Goal: Task Accomplishment & Management: Use online tool/utility

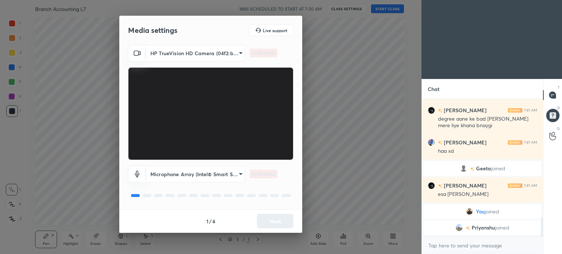
scroll to position [864, 0]
click at [274, 219] on button "Next" at bounding box center [275, 221] width 37 height 15
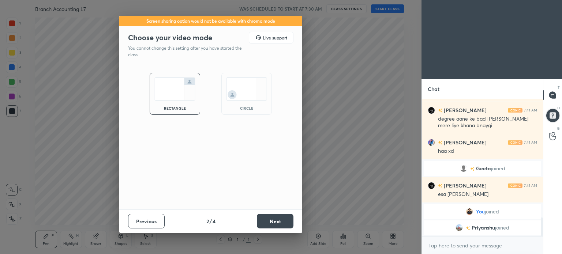
scroll to position [889, 0]
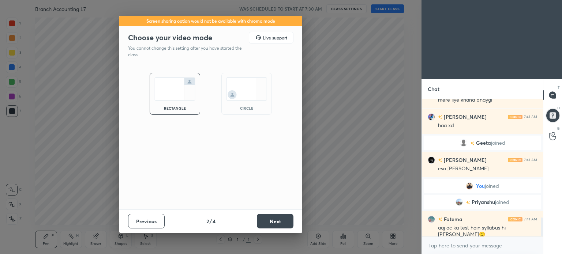
click at [274, 219] on button "Next" at bounding box center [275, 221] width 37 height 15
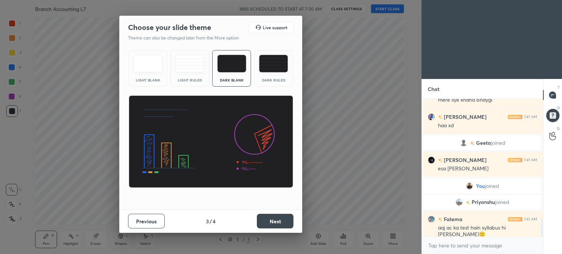
click at [274, 219] on button "Next" at bounding box center [275, 221] width 37 height 15
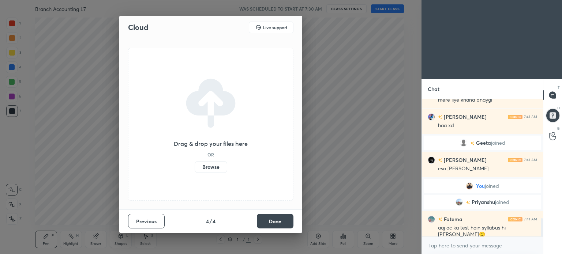
click at [274, 219] on button "Done" at bounding box center [275, 221] width 37 height 15
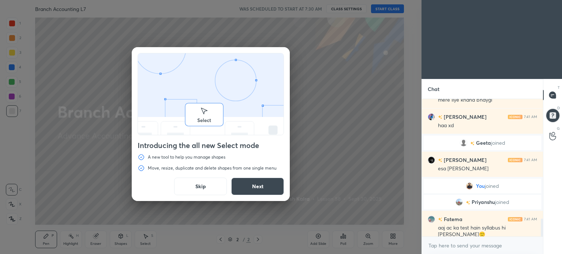
scroll to position [915, 0]
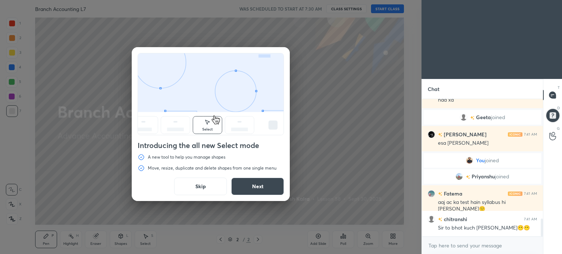
click at [190, 177] on div "Introducing the all new Select mode A new tool to help you manage shapes Move, …" at bounding box center [211, 124] width 158 height 154
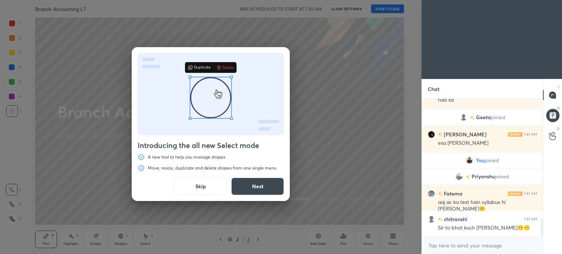
scroll to position [940, 0]
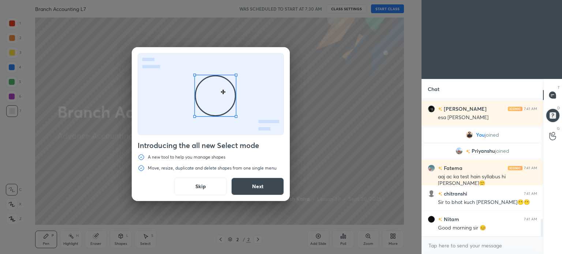
click at [199, 196] on div "Introducing the all new Select mode A new tool to help you manage shapes Move, …" at bounding box center [211, 124] width 158 height 154
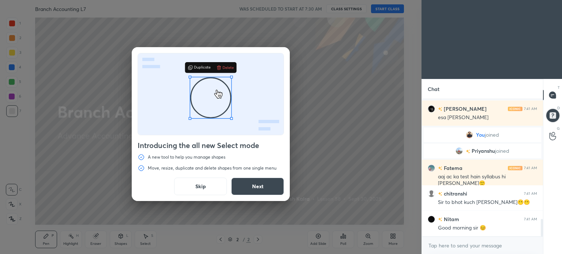
click at [203, 189] on button "Skip" at bounding box center [200, 187] width 53 height 18
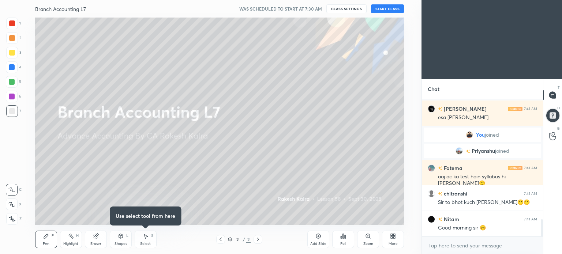
scroll to position [958, 0]
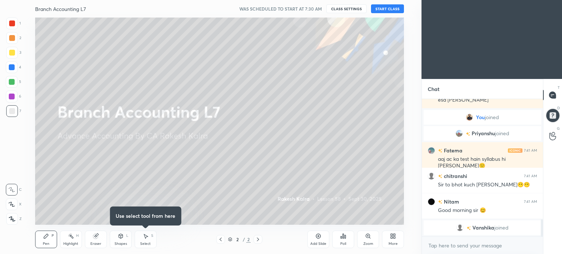
click at [397, 7] on button "START CLASS" at bounding box center [387, 8] width 33 height 9
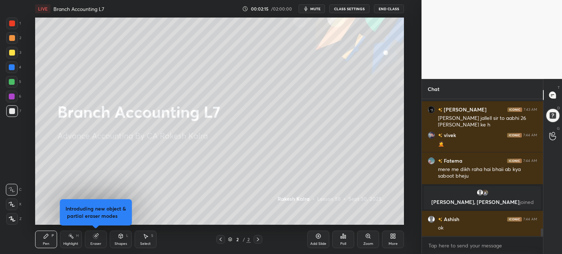
scroll to position [2197, 0]
click at [391, 237] on icon at bounding box center [391, 238] width 2 height 2
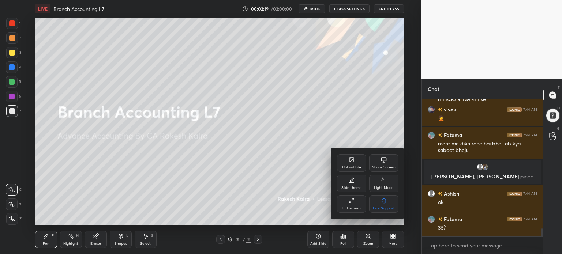
click at [349, 162] on icon at bounding box center [351, 160] width 6 height 6
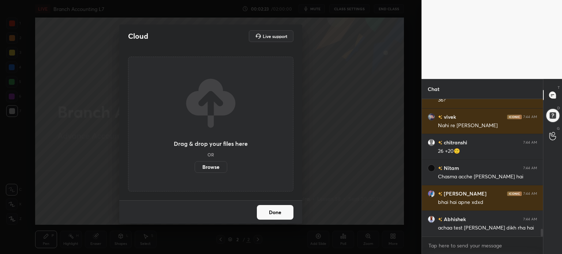
scroll to position [2376, 0]
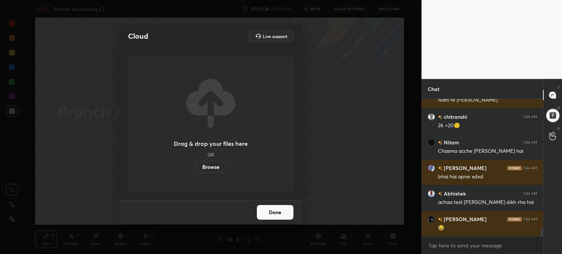
click at [216, 167] on label "Browse" at bounding box center [210, 167] width 33 height 12
click at [194, 167] on input "Browse" at bounding box center [194, 167] width 0 height 12
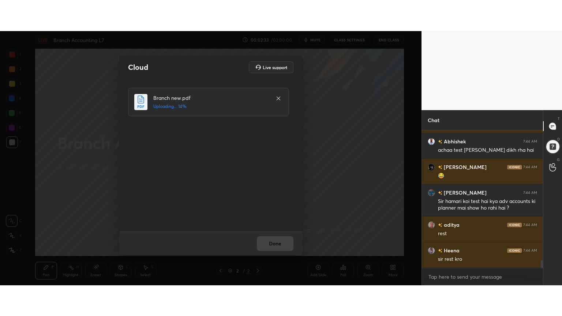
scroll to position [2485, 0]
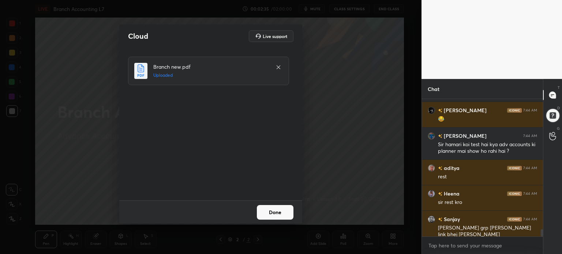
click at [281, 215] on button "Done" at bounding box center [275, 212] width 37 height 15
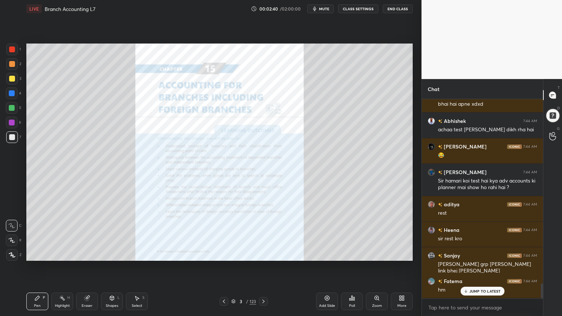
scroll to position [2474, 0]
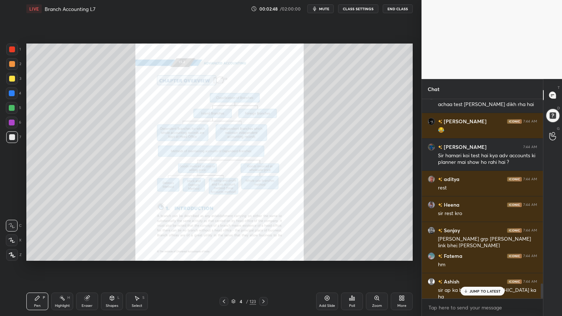
click at [471, 254] on p "JUMP TO LATEST" at bounding box center [484, 291] width 31 height 4
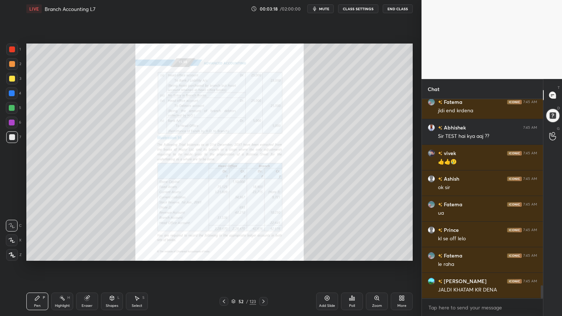
scroll to position [2815, 0]
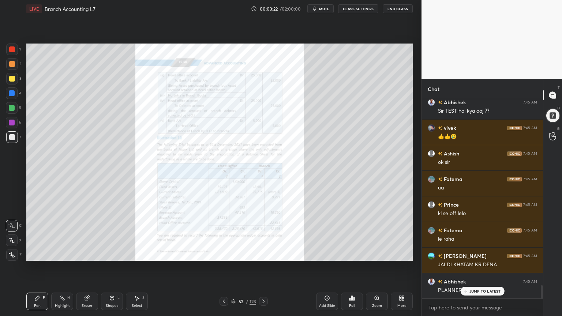
click at [481, 254] on div "JUMP TO LATEST" at bounding box center [482, 291] width 44 height 9
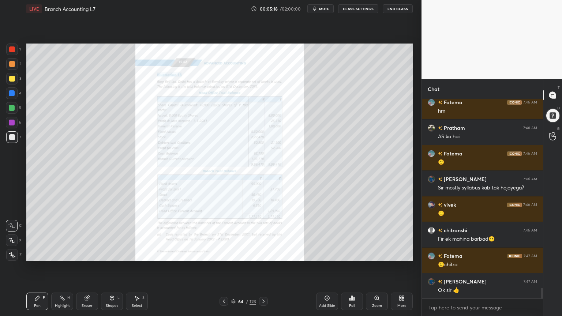
scroll to position [3520, 0]
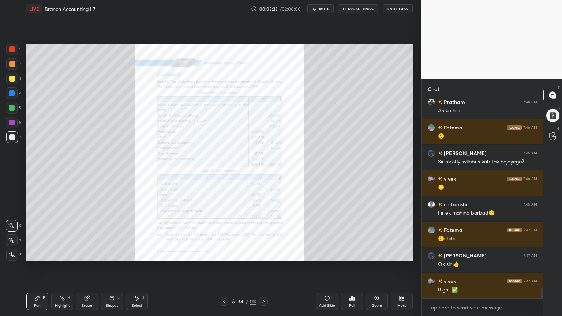
click at [376, 254] on div "Zoom" at bounding box center [377, 306] width 10 height 4
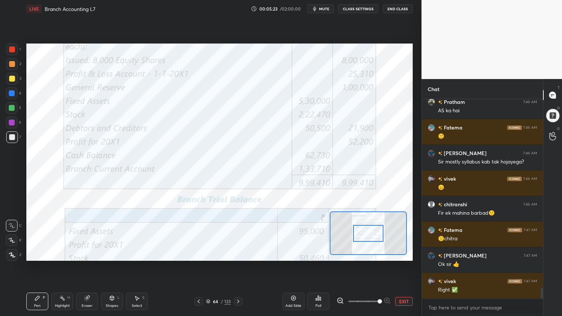
click at [376, 254] on span at bounding box center [363, 301] width 31 height 11
click at [377, 254] on span at bounding box center [379, 301] width 4 height 4
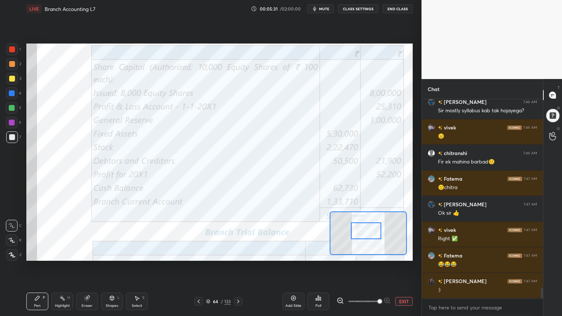
scroll to position [3596, 0]
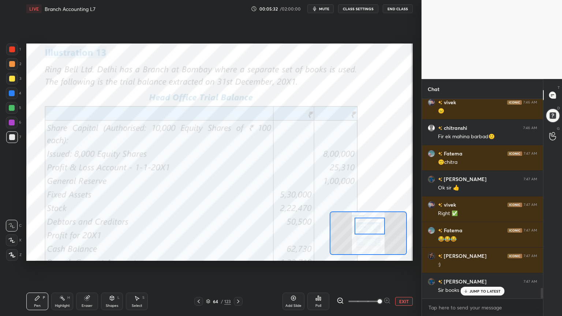
drag, startPoint x: 364, startPoint y: 237, endPoint x: 365, endPoint y: 230, distance: 7.5
click at [365, 230] on div at bounding box center [369, 226] width 30 height 17
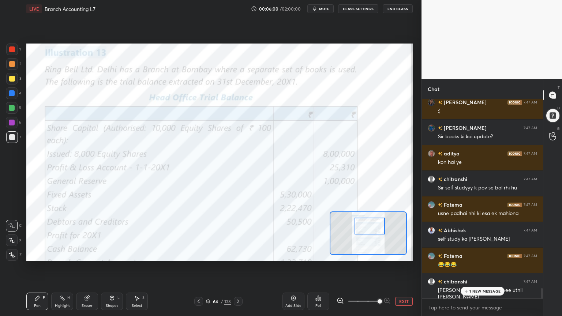
scroll to position [3775, 0]
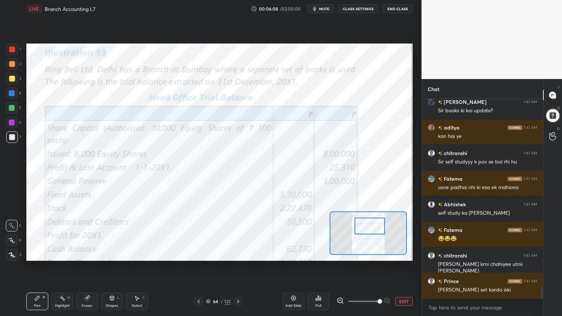
click at [12, 123] on div at bounding box center [12, 123] width 6 height 6
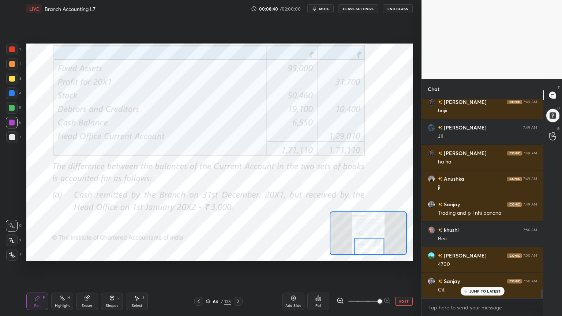
scroll to position [4122, 0]
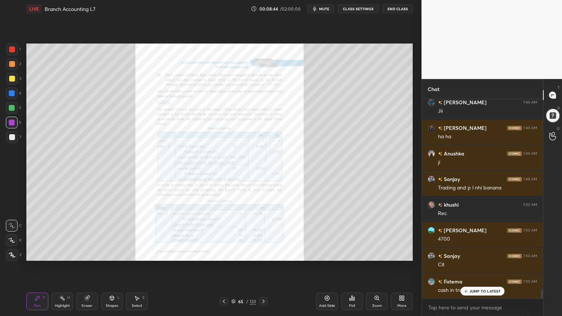
click at [377, 254] on div "Zoom" at bounding box center [377, 301] width 22 height 18
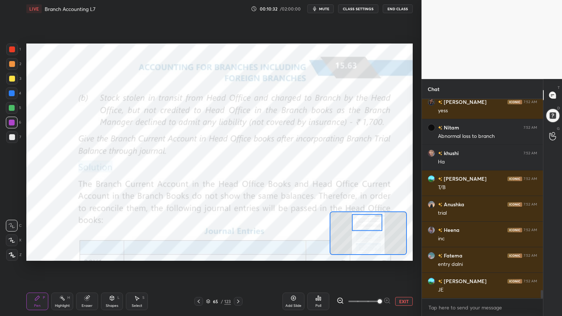
scroll to position [4532, 0]
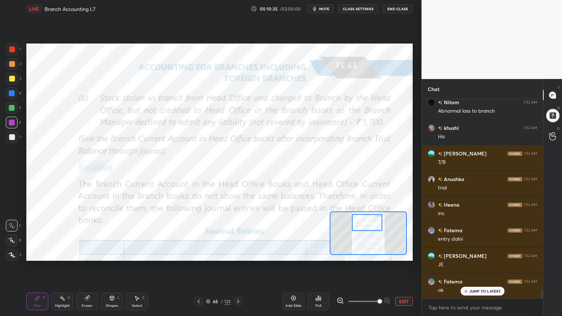
click at [401, 254] on button "EXIT" at bounding box center [404, 301] width 18 height 9
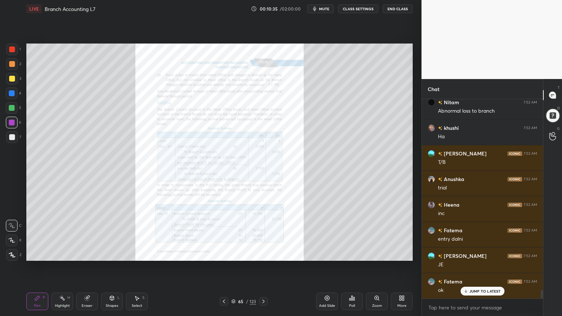
click at [400, 254] on div "More" at bounding box center [401, 301] width 22 height 18
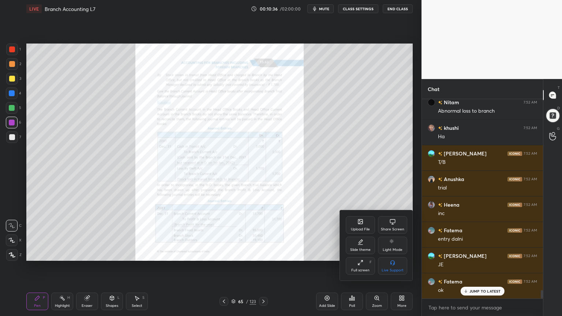
click at [358, 248] on div "Slide theme" at bounding box center [360, 250] width 20 height 4
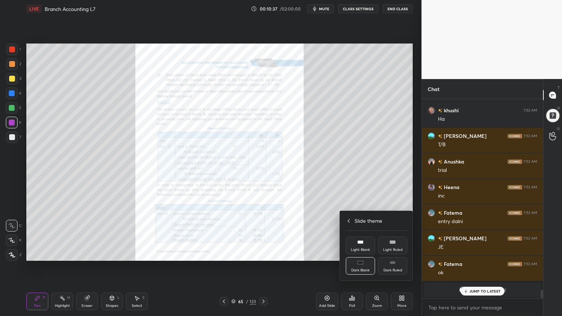
click at [390, 245] on div "Light Ruled" at bounding box center [392, 246] width 29 height 18
click at [392, 254] on div at bounding box center [281, 158] width 562 height 316
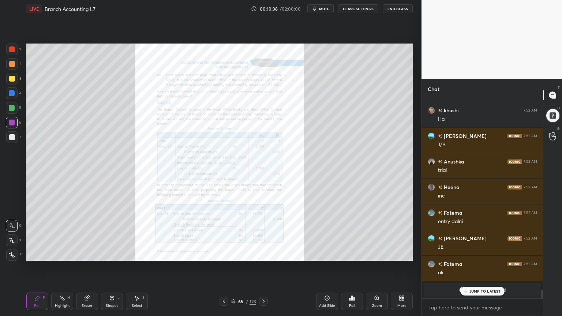
click at [328, 254] on div "Add Slide" at bounding box center [327, 301] width 22 height 18
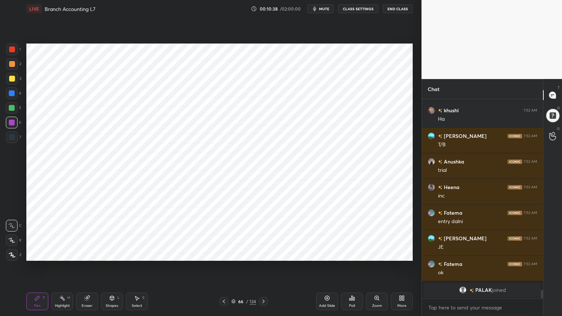
scroll to position [4575, 0]
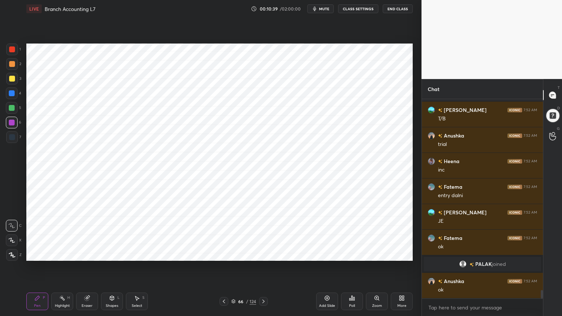
click at [12, 91] on div at bounding box center [12, 93] width 6 height 6
click at [16, 254] on div at bounding box center [12, 255] width 12 height 12
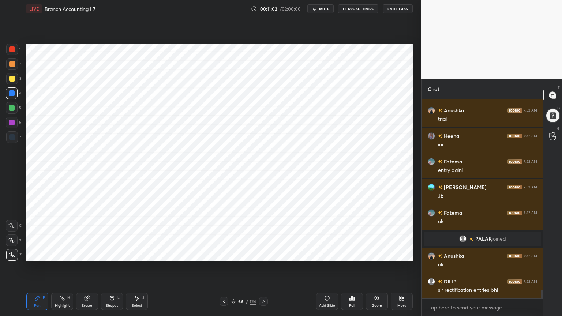
click at [11, 135] on div at bounding box center [12, 137] width 6 height 6
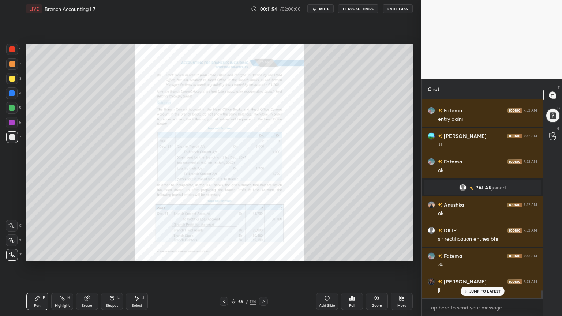
scroll to position [4678, 0]
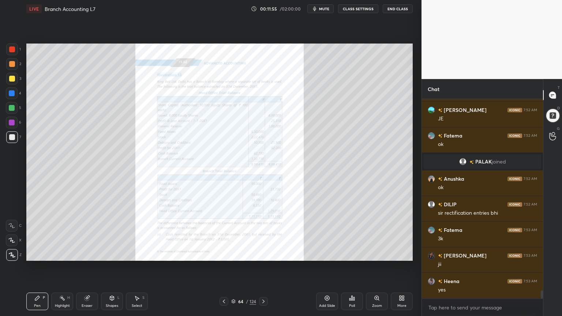
click at [378, 254] on div "Zoom" at bounding box center [377, 301] width 22 height 18
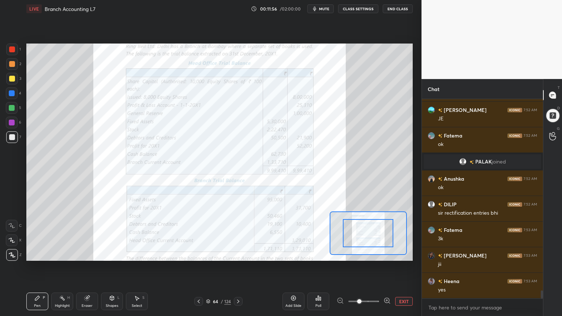
click at [361, 254] on span at bounding box center [359, 301] width 4 height 4
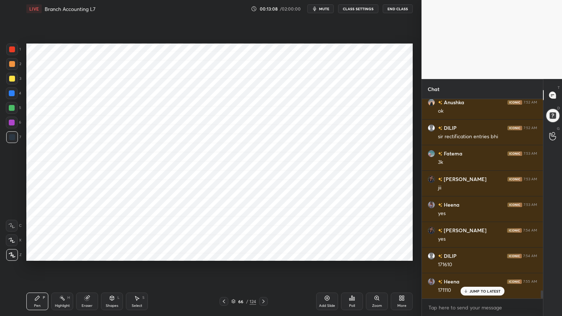
scroll to position [4780, 0]
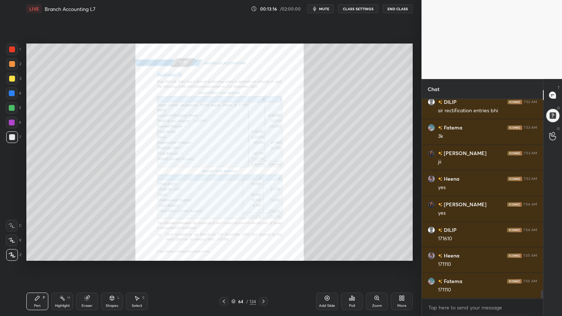
click at [377, 254] on div "Zoom" at bounding box center [377, 301] width 22 height 18
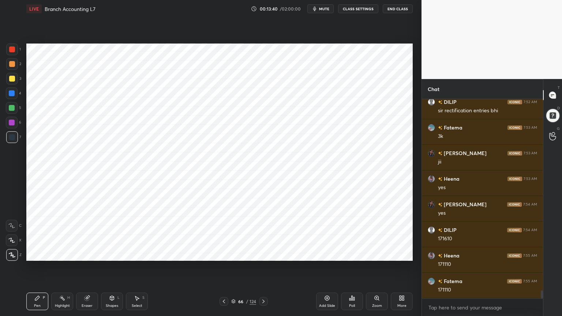
scroll to position [4798, 0]
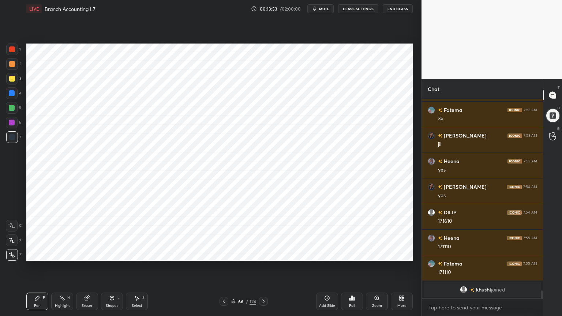
click at [12, 123] on div at bounding box center [12, 123] width 6 height 6
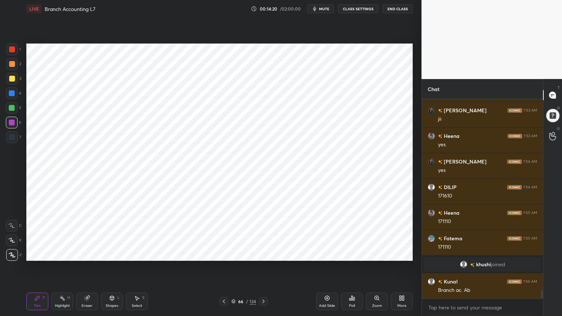
scroll to position [4558, 0]
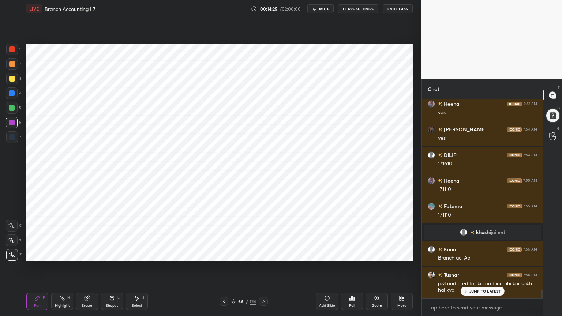
click at [66, 254] on div "Highlight H" at bounding box center [62, 301] width 22 height 18
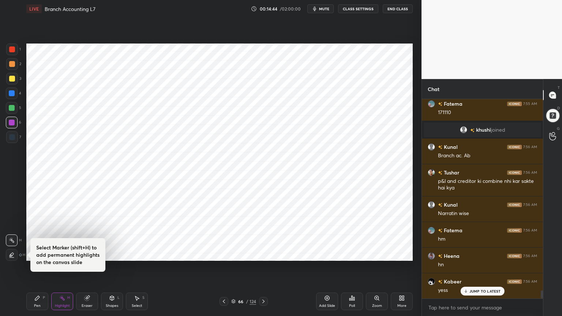
scroll to position [4687, 0]
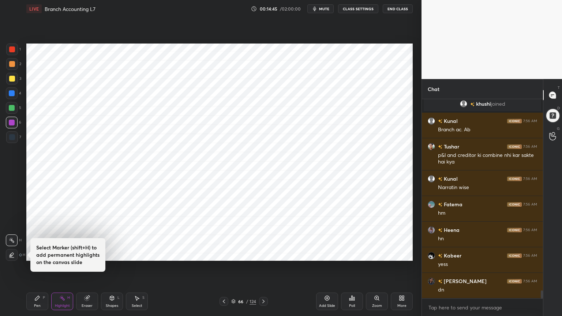
click at [326, 254] on icon at bounding box center [327, 298] width 6 height 6
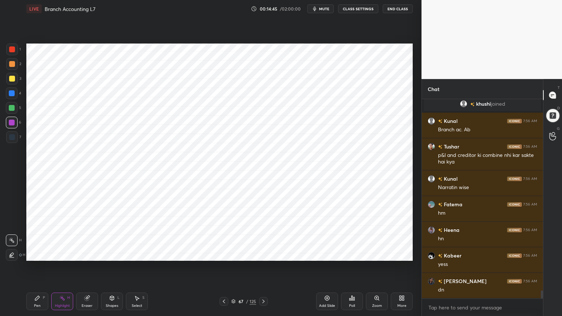
scroll to position [4712, 0]
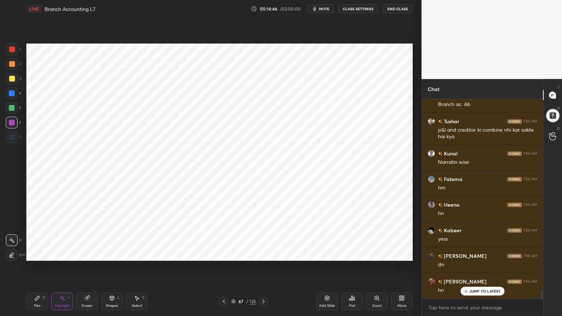
click at [12, 96] on div at bounding box center [12, 93] width 6 height 6
click at [37, 254] on div "Pen P Highlight H Eraser Shapes L Select S 67 / 125 Add Slide Poll Zoom More" at bounding box center [219, 301] width 386 height 29
click at [41, 254] on div "Pen P" at bounding box center [37, 301] width 22 height 18
click at [112, 254] on div "Shapes L" at bounding box center [112, 301] width 22 height 18
click at [116, 254] on div "Shapes L" at bounding box center [112, 301] width 22 height 18
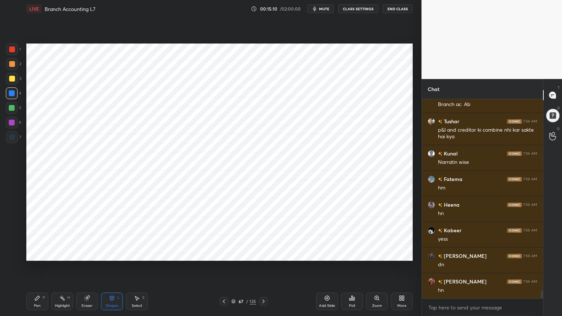
click at [45, 254] on div "Pen P" at bounding box center [37, 301] width 22 height 18
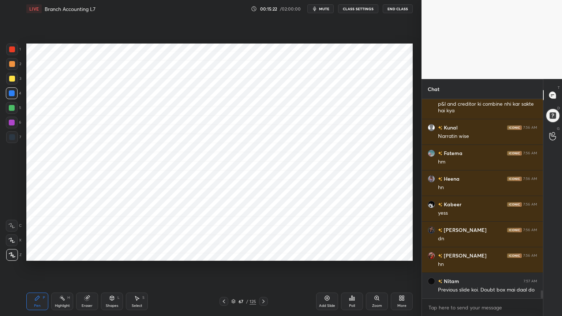
click at [11, 135] on div at bounding box center [12, 137] width 6 height 6
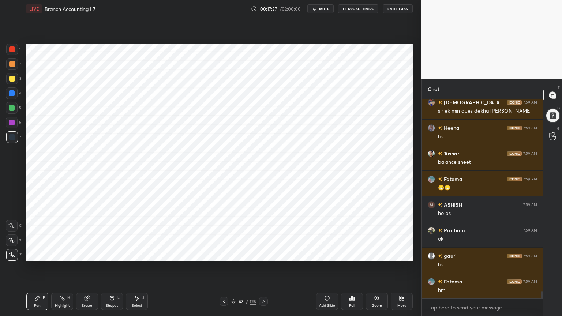
scroll to position [5383, 0]
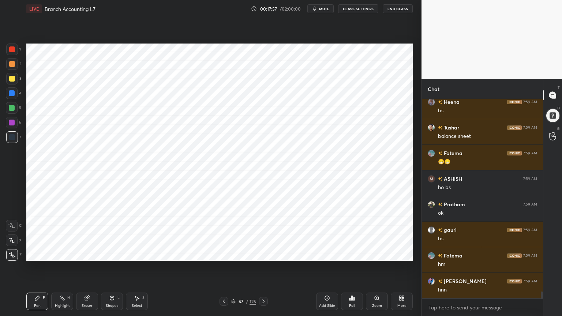
click at [11, 88] on div at bounding box center [12, 93] width 12 height 12
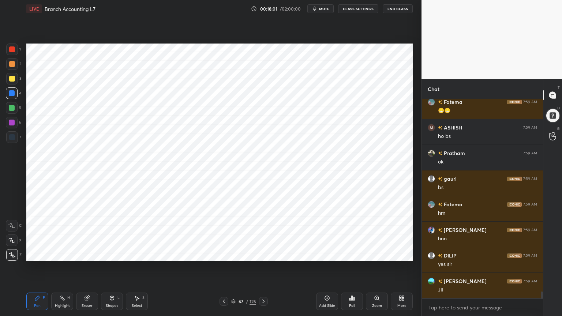
scroll to position [5459, 0]
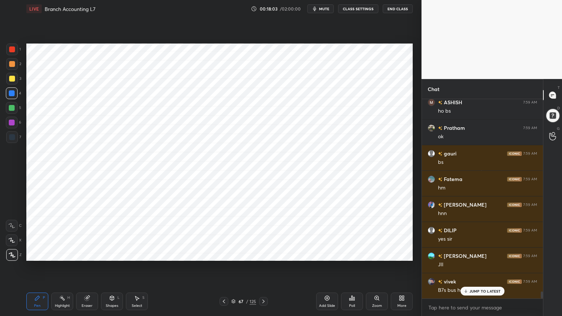
click at [109, 254] on div "Shapes L" at bounding box center [112, 301] width 22 height 18
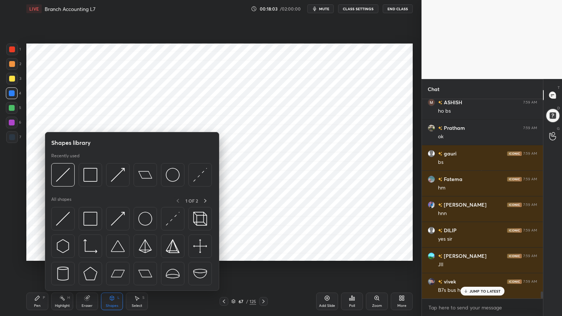
click at [111, 254] on div "Shapes L" at bounding box center [112, 301] width 22 height 18
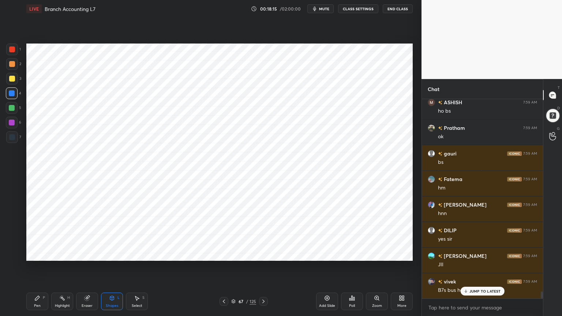
click at [35, 254] on div "Pen P" at bounding box center [37, 301] width 22 height 18
click at [11, 135] on div at bounding box center [12, 137] width 6 height 6
click at [7, 94] on div at bounding box center [12, 93] width 12 height 12
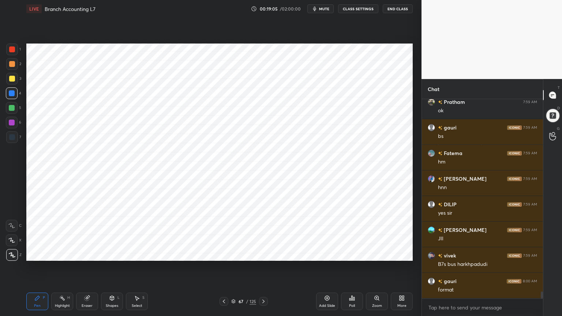
click at [115, 254] on div "Shapes L" at bounding box center [112, 301] width 22 height 18
click at [117, 254] on div "Shapes L" at bounding box center [112, 301] width 22 height 18
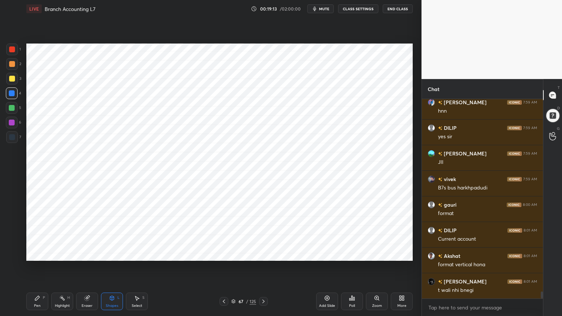
scroll to position [5587, 0]
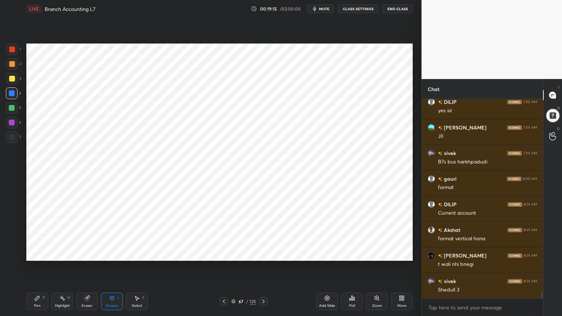
click at [328, 254] on div "Add Slide" at bounding box center [327, 301] width 22 height 18
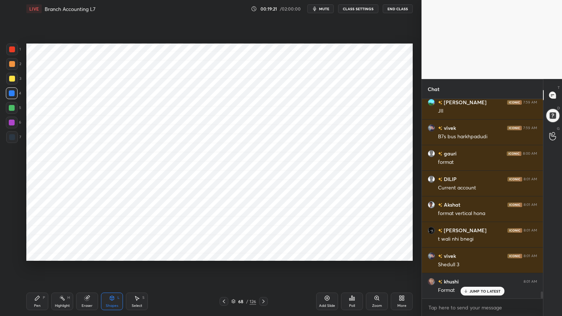
scroll to position [5639, 0]
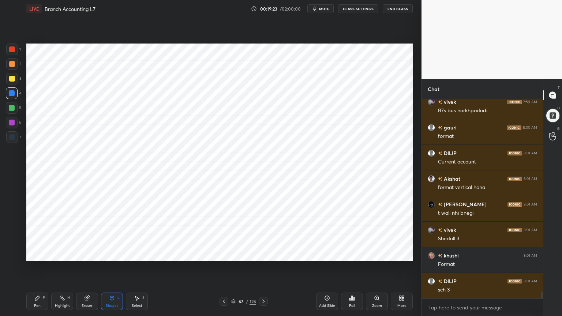
click at [44, 254] on div "Pen P" at bounding box center [37, 301] width 22 height 18
click at [12, 136] on div at bounding box center [12, 137] width 6 height 6
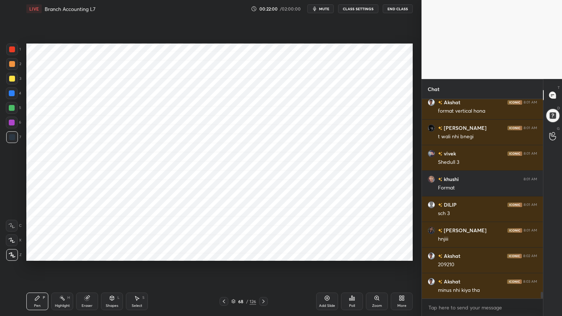
scroll to position [5741, 0]
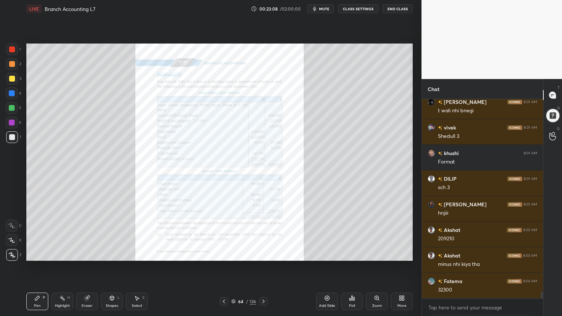
click at [377, 254] on icon at bounding box center [377, 298] width 6 height 6
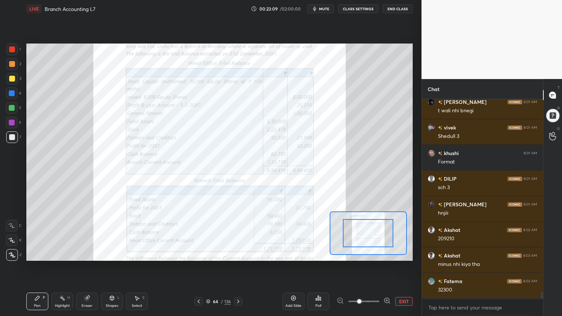
click at [361, 254] on span at bounding box center [359, 301] width 4 height 4
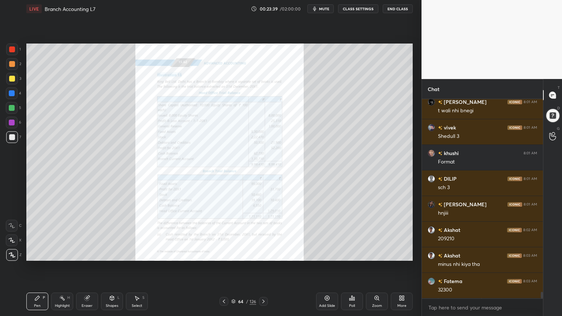
click at [374, 254] on icon at bounding box center [377, 298] width 6 height 6
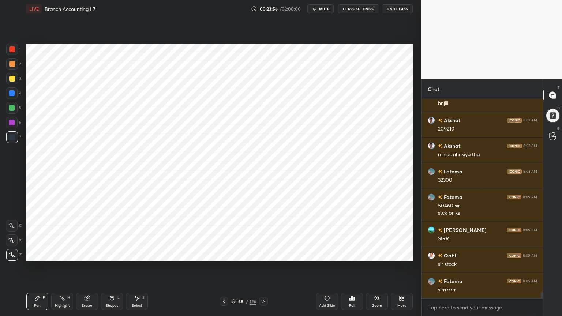
scroll to position [5858, 0]
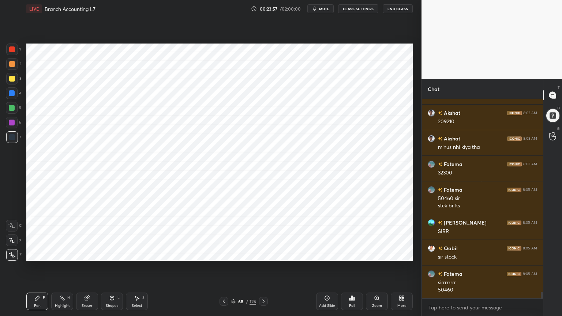
click at [84, 254] on div "Eraser" at bounding box center [87, 306] width 11 height 4
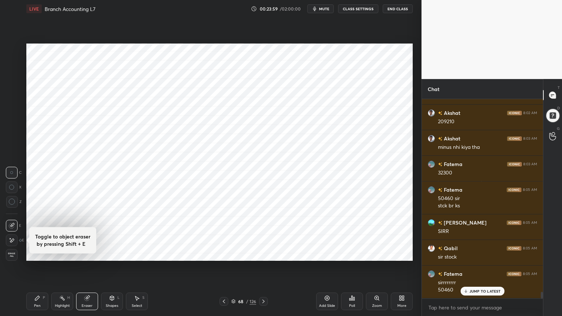
scroll to position [5883, 0]
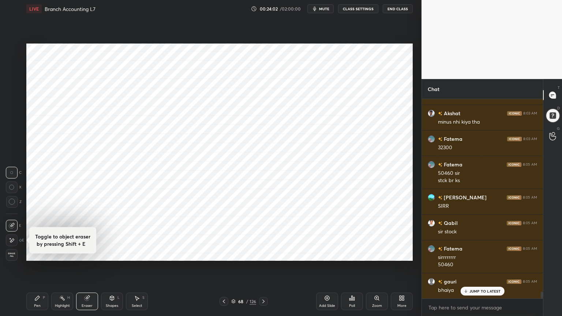
click at [41, 254] on div "Pen P" at bounding box center [37, 301] width 22 height 18
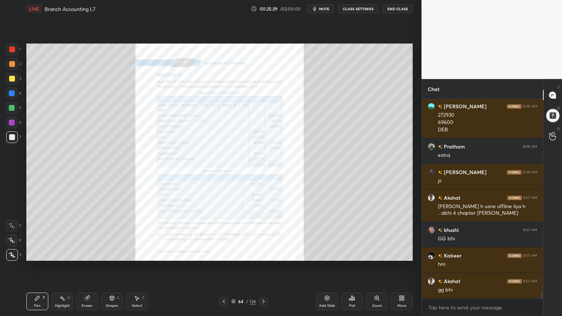
scroll to position [6237, 0]
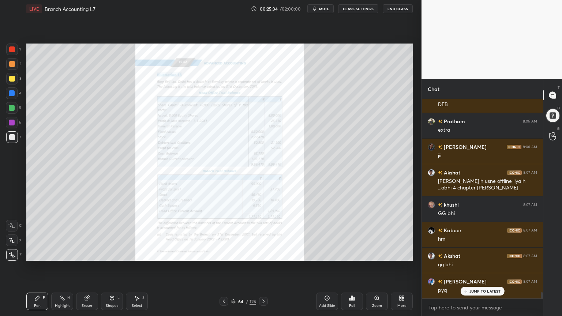
click at [378, 254] on icon at bounding box center [377, 298] width 6 height 6
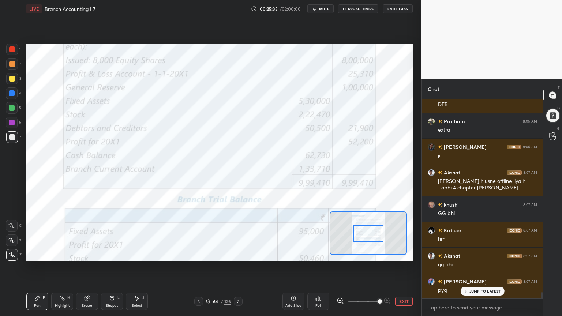
click at [380, 254] on span at bounding box center [379, 301] width 4 height 4
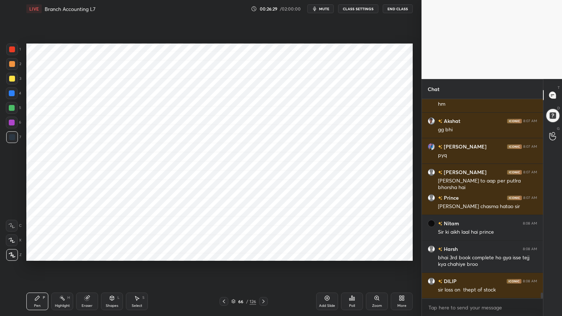
scroll to position [6398, 0]
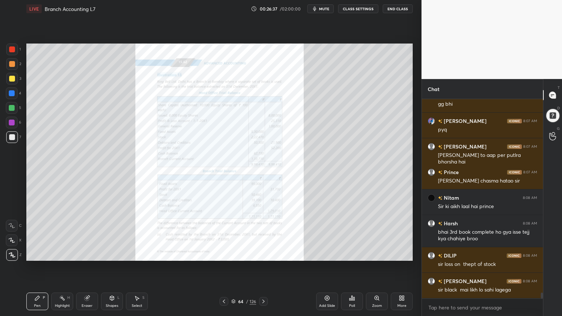
click at [374, 254] on icon at bounding box center [377, 298] width 6 height 6
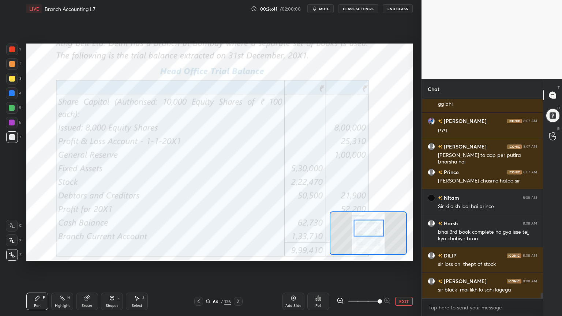
click at [11, 126] on div at bounding box center [12, 123] width 12 height 12
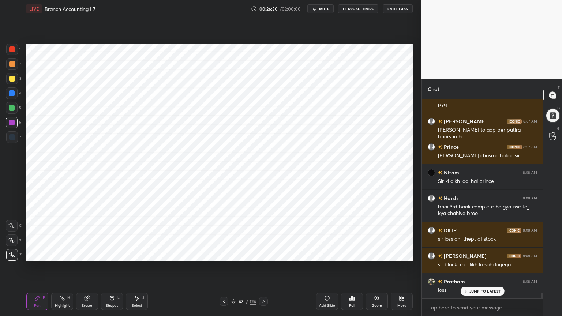
click at [65, 254] on div "Highlight H" at bounding box center [62, 301] width 22 height 18
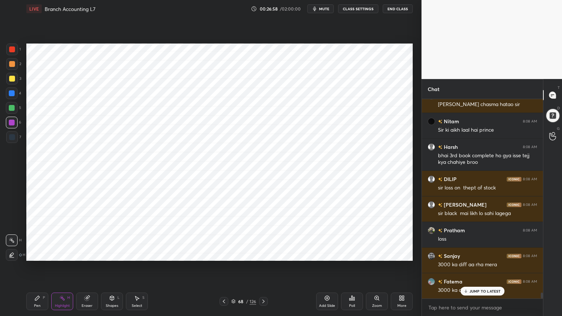
scroll to position [6500, 0]
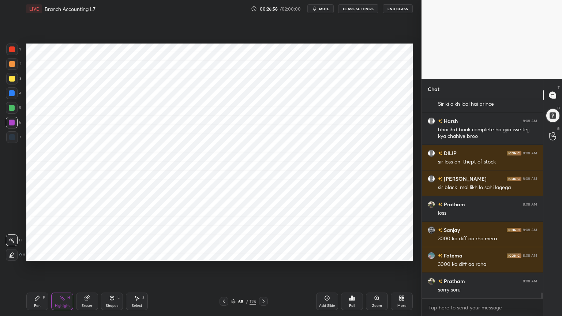
click at [31, 254] on div "Pen P" at bounding box center [37, 301] width 22 height 18
click at [15, 139] on div at bounding box center [12, 137] width 12 height 12
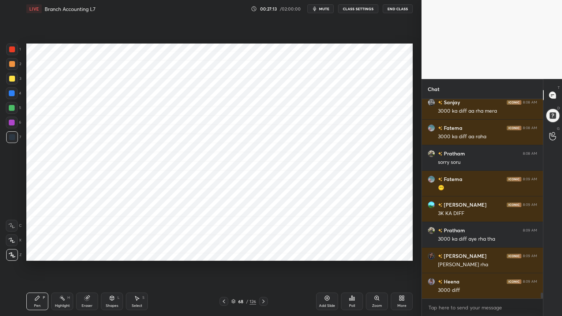
scroll to position [6653, 0]
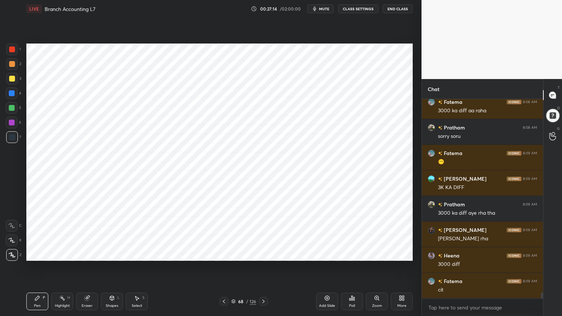
click at [83, 254] on div "Eraser" at bounding box center [87, 306] width 11 height 4
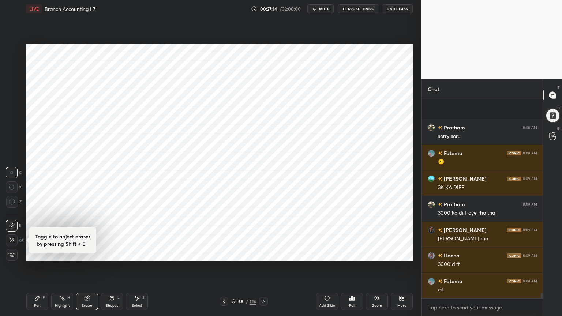
scroll to position [6705, 0]
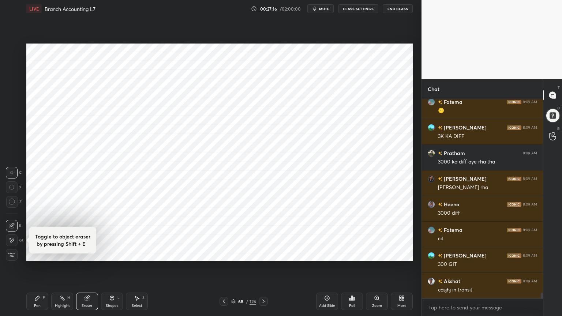
click at [41, 254] on div "Pen P" at bounding box center [37, 301] width 22 height 18
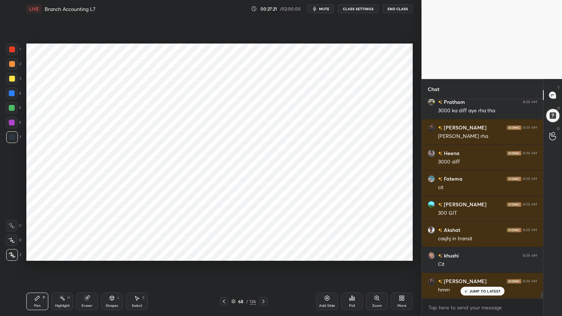
scroll to position [6781, 0]
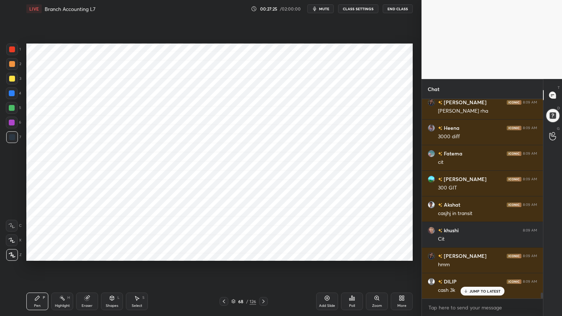
click at [71, 254] on div "Highlight H" at bounding box center [62, 301] width 22 height 18
click at [89, 254] on div "Eraser" at bounding box center [87, 301] width 22 height 18
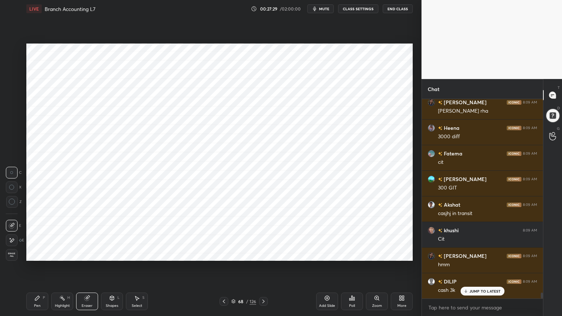
click at [42, 254] on div "Pen P" at bounding box center [37, 301] width 22 height 18
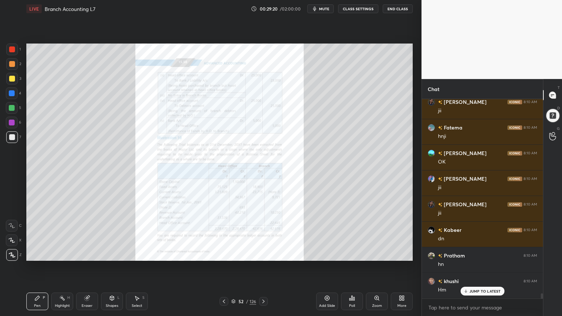
scroll to position [7325, 0]
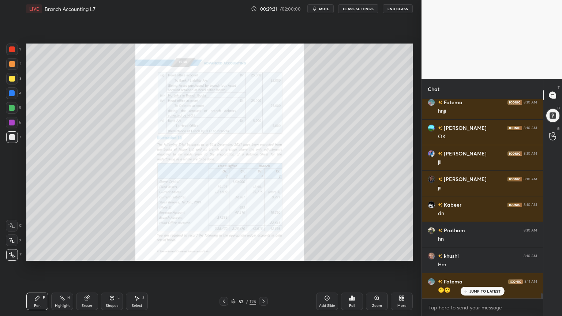
click at [378, 254] on div "Zoom" at bounding box center [377, 301] width 22 height 18
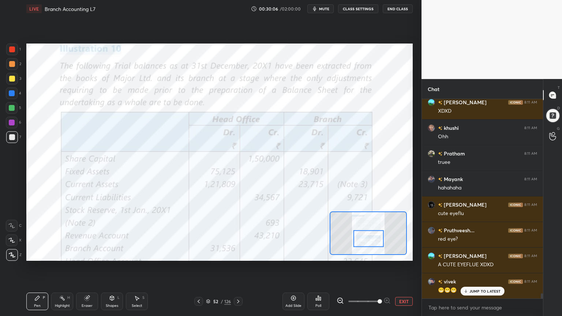
scroll to position [7717, 0]
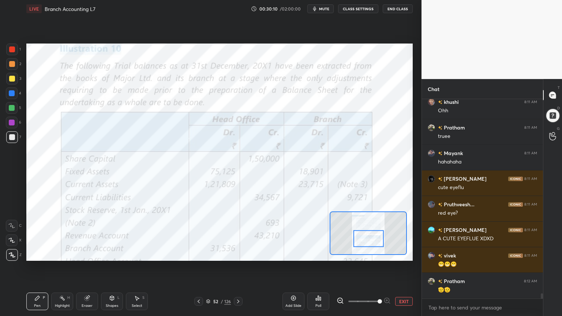
click at [12, 52] on div at bounding box center [12, 49] width 6 height 6
click at [14, 225] on icon at bounding box center [11, 225] width 7 height 5
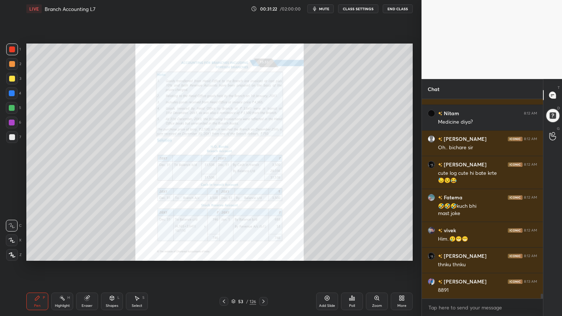
scroll to position [8090, 0]
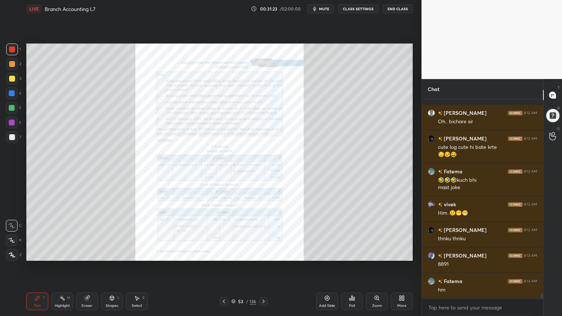
click at [377, 254] on icon at bounding box center [375, 298] width 1 height 0
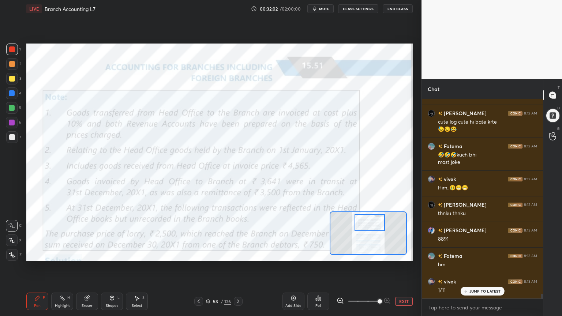
scroll to position [8141, 0]
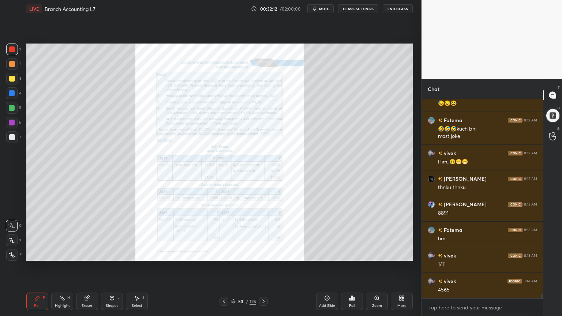
click at [377, 254] on icon at bounding box center [377, 298] width 6 height 6
click at [376, 254] on icon at bounding box center [377, 298] width 6 height 6
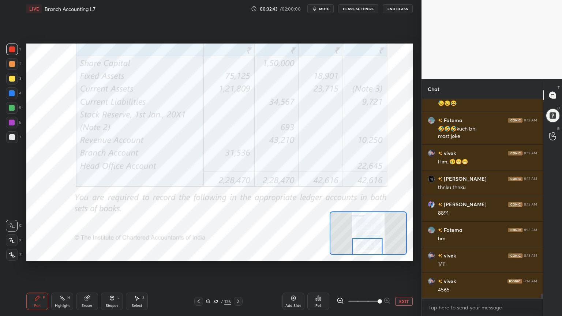
scroll to position [8166, 0]
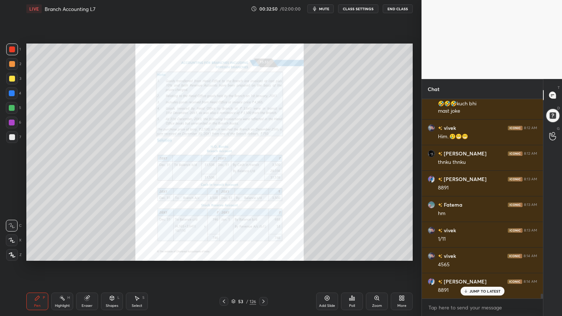
click at [375, 254] on icon at bounding box center [377, 298] width 6 height 6
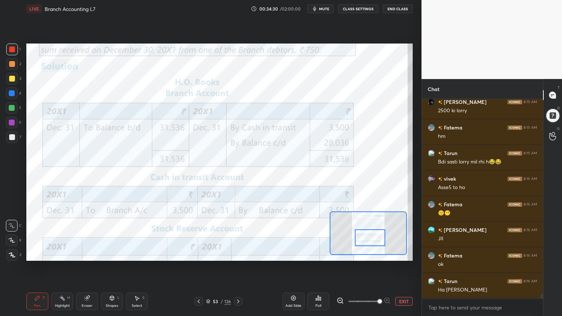
scroll to position [8473, 0]
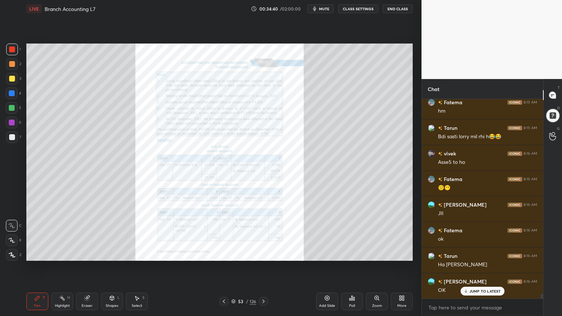
click at [377, 254] on icon at bounding box center [377, 298] width 6 height 6
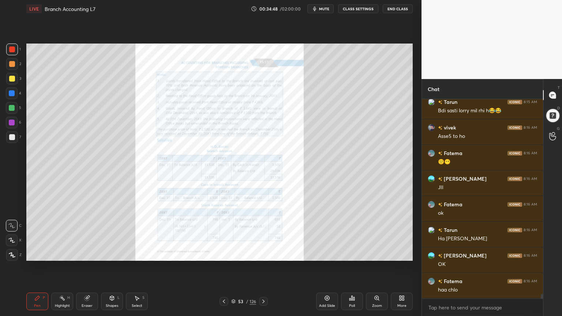
click at [329, 254] on icon at bounding box center [327, 298] width 6 height 6
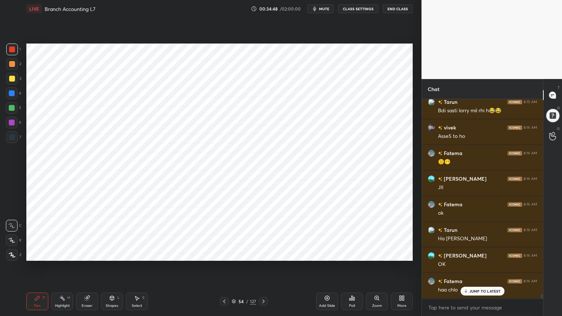
scroll to position [8524, 0]
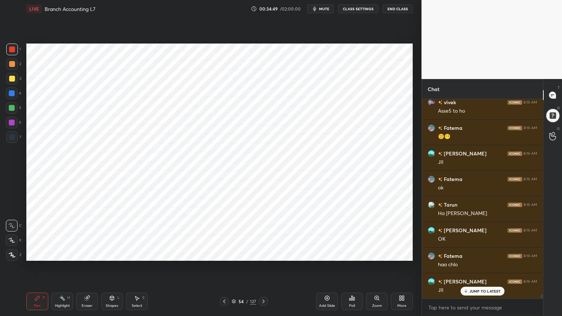
click at [11, 92] on div at bounding box center [12, 93] width 6 height 6
click at [16, 253] on div at bounding box center [12, 255] width 12 height 12
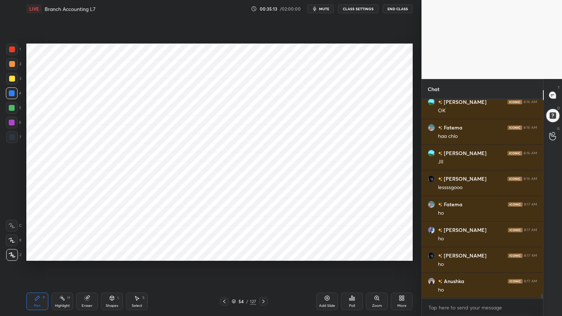
scroll to position [8678, 0]
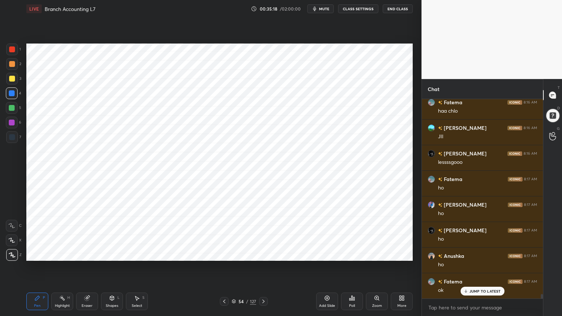
click at [12, 139] on div at bounding box center [12, 137] width 6 height 6
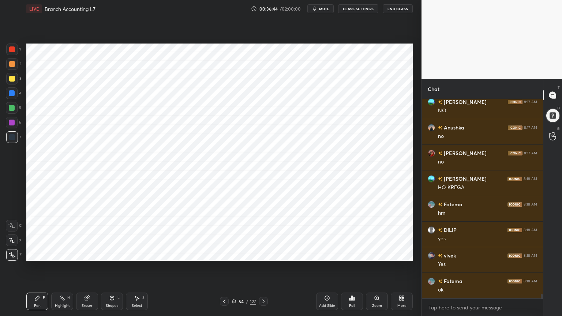
scroll to position [9043, 0]
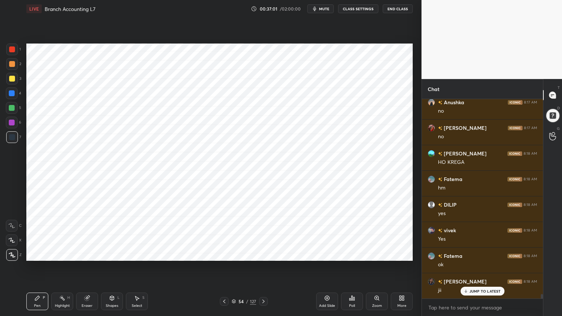
click at [12, 122] on div at bounding box center [12, 123] width 6 height 6
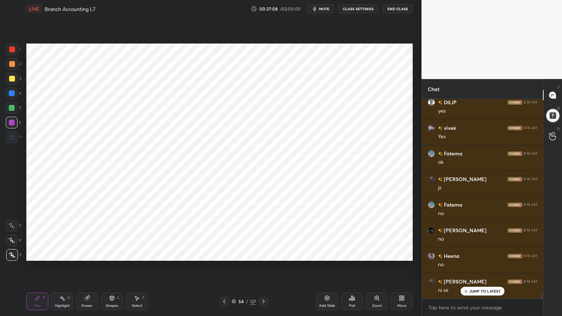
scroll to position [9172, 0]
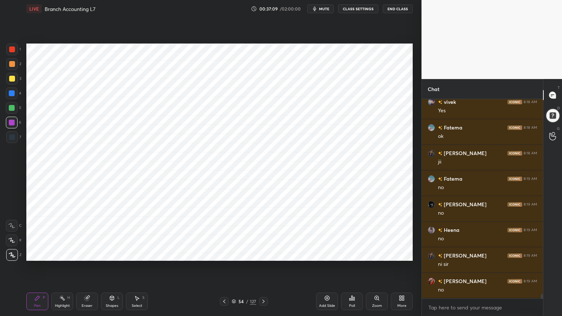
click at [10, 135] on div at bounding box center [12, 137] width 6 height 6
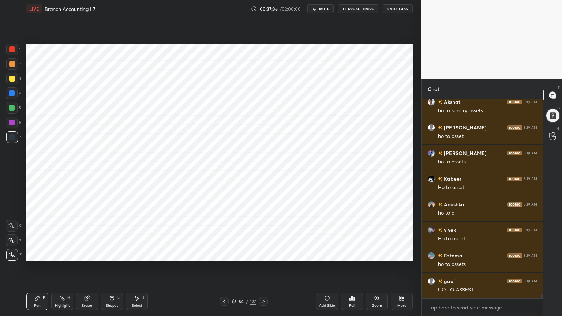
scroll to position [9479, 0]
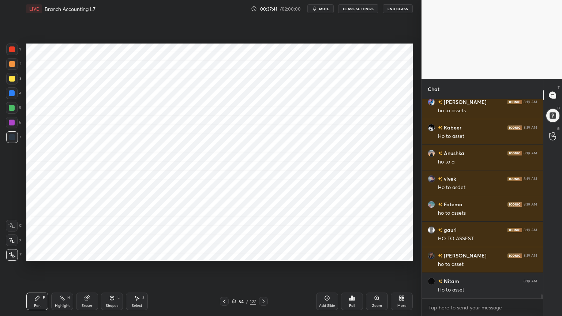
click at [91, 254] on div "Eraser" at bounding box center [87, 301] width 22 height 18
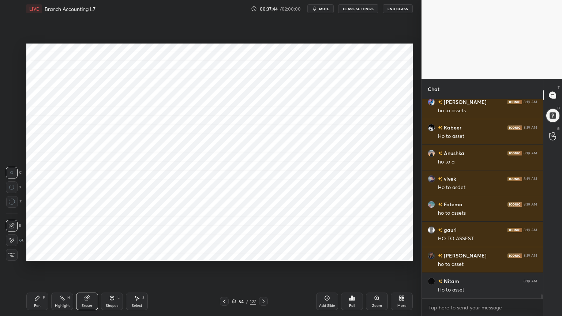
click at [39, 254] on icon at bounding box center [37, 298] width 6 height 6
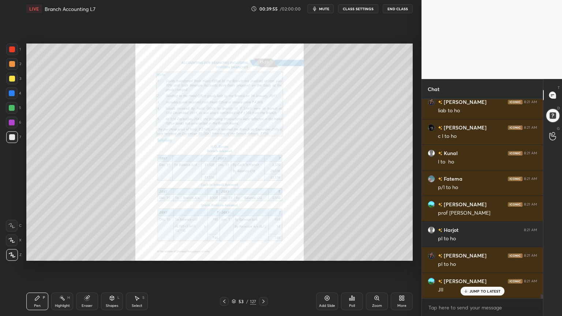
scroll to position [9862, 0]
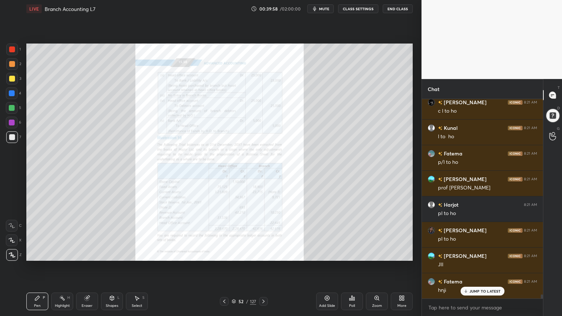
click at [374, 254] on icon at bounding box center [377, 298] width 6 height 6
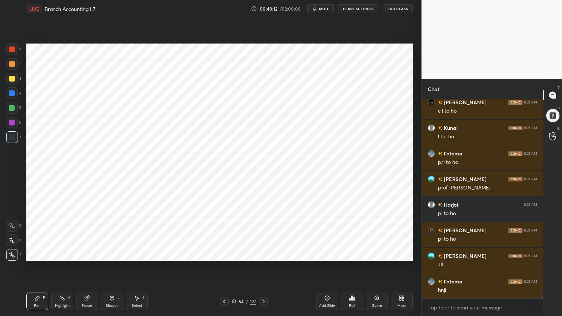
scroll to position [9888, 0]
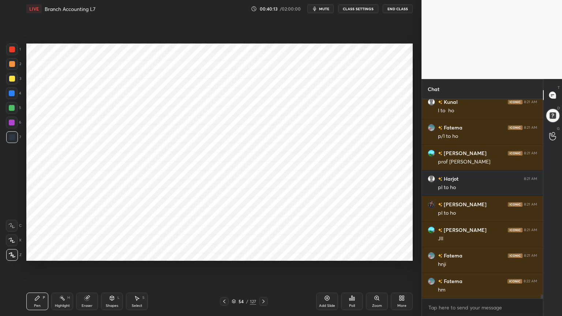
click at [326, 254] on icon at bounding box center [327, 298] width 6 height 6
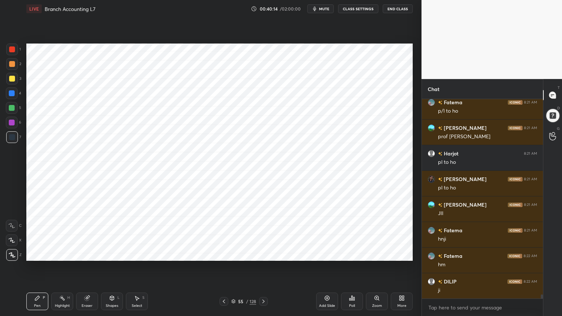
scroll to position [9939, 0]
click at [14, 96] on div at bounding box center [12, 93] width 12 height 12
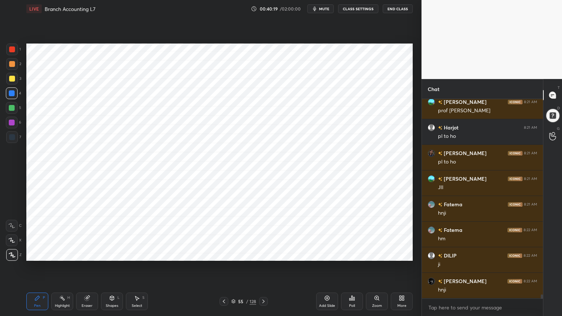
click at [113, 254] on icon at bounding box center [112, 298] width 4 height 4
click at [37, 254] on icon at bounding box center [37, 298] width 6 height 6
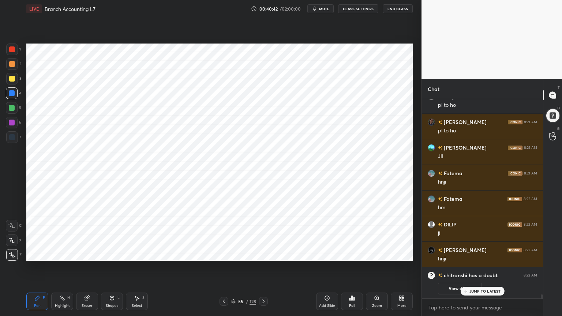
click at [13, 139] on div at bounding box center [12, 137] width 6 height 6
click at [351, 254] on div "Poll" at bounding box center [352, 301] width 22 height 18
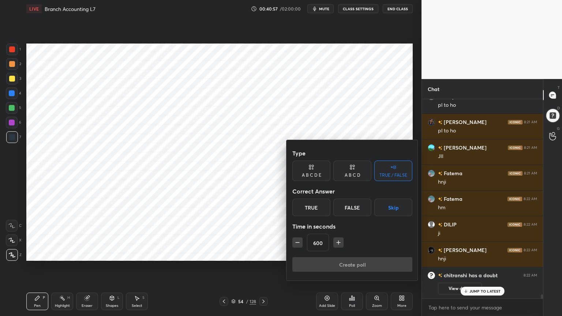
click at [398, 208] on button "Skip" at bounding box center [393, 208] width 38 height 18
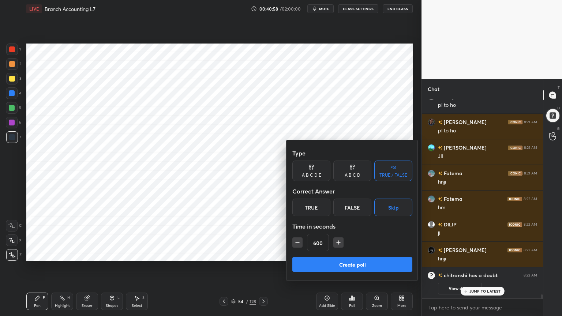
click at [380, 254] on button "Create poll" at bounding box center [352, 264] width 120 height 15
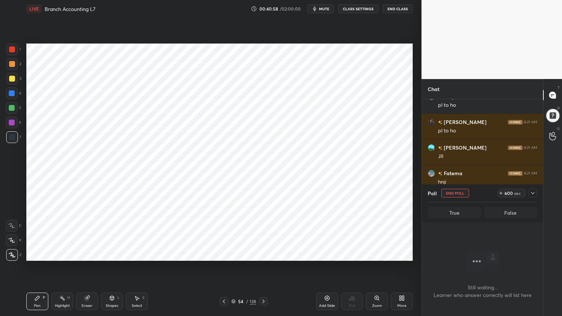
scroll to position [2, 2]
click at [534, 189] on div at bounding box center [532, 193] width 9 height 9
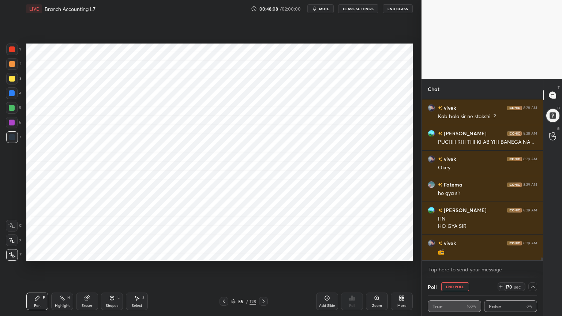
scroll to position [9074, 0]
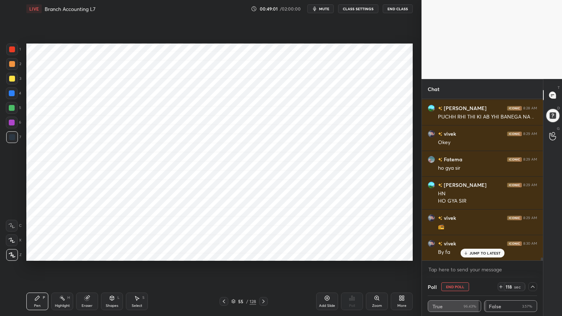
click at [89, 254] on div "Eraser" at bounding box center [87, 301] width 22 height 18
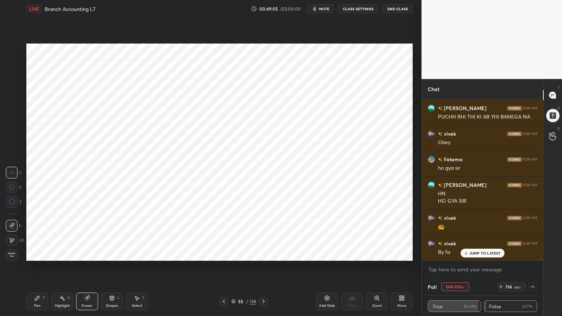
click at [43, 254] on div "P" at bounding box center [44, 298] width 2 height 4
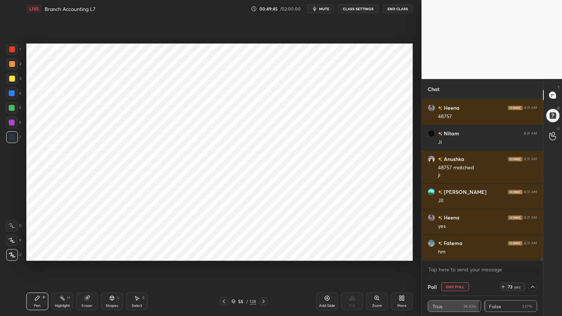
scroll to position [9619, 0]
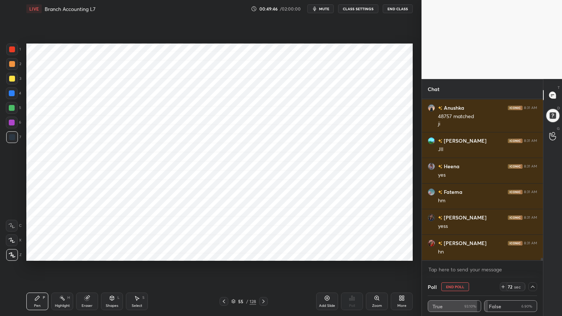
click at [14, 94] on div at bounding box center [12, 93] width 6 height 6
click at [7, 137] on div at bounding box center [12, 137] width 12 height 12
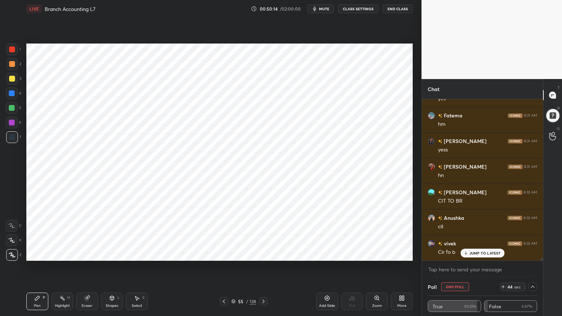
scroll to position [9722, 0]
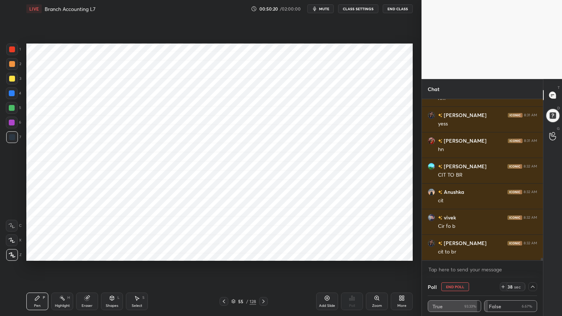
click at [452, 254] on button "End Poll" at bounding box center [455, 286] width 28 height 9
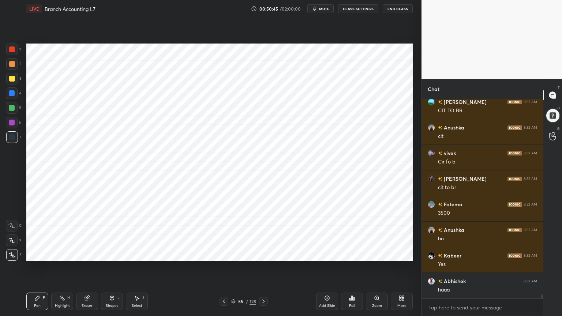
scroll to position [9811, 0]
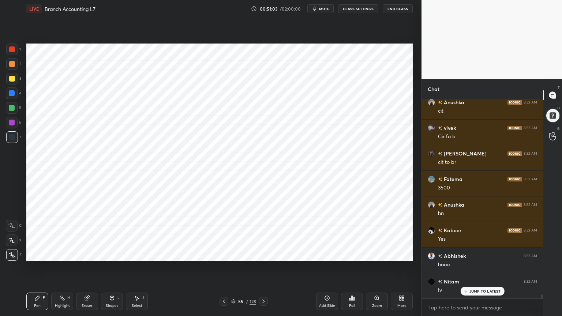
click at [10, 124] on div at bounding box center [12, 123] width 6 height 6
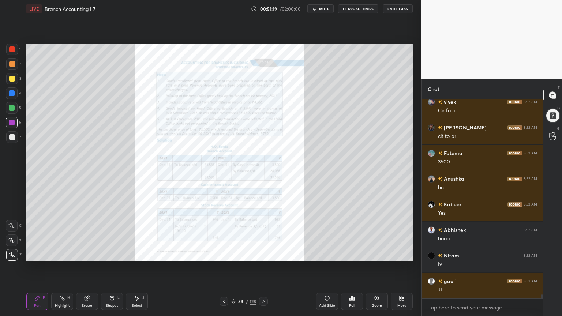
click at [379, 254] on icon at bounding box center [377, 298] width 6 height 6
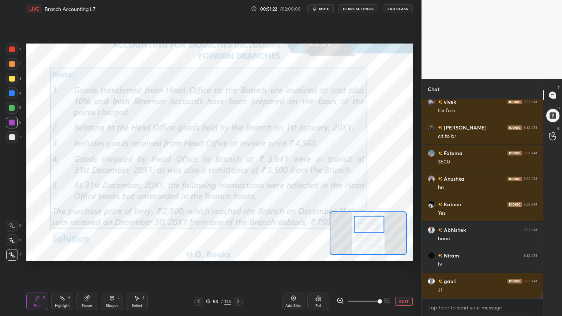
click at [12, 227] on icon at bounding box center [11, 225] width 7 height 5
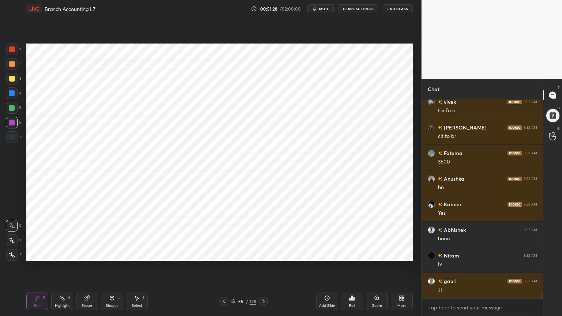
click at [12, 254] on div "1 2 3 4 5 6 7 C X Z C X Z E E Erase all H H LIVE Branch Accounting L7 00:51:28 …" at bounding box center [207, 158] width 415 height 316
click at [18, 251] on div "Z" at bounding box center [13, 255] width 15 height 12
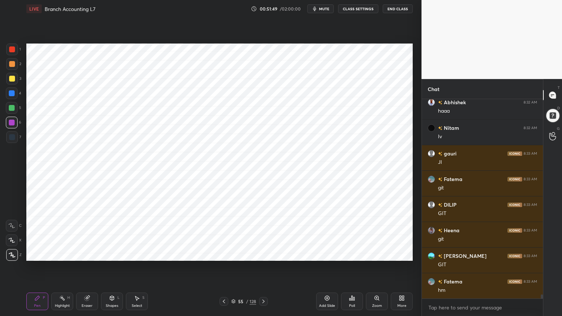
scroll to position [9991, 0]
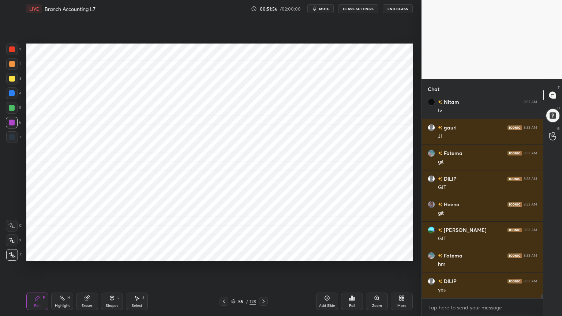
click at [13, 139] on div at bounding box center [12, 137] width 6 height 6
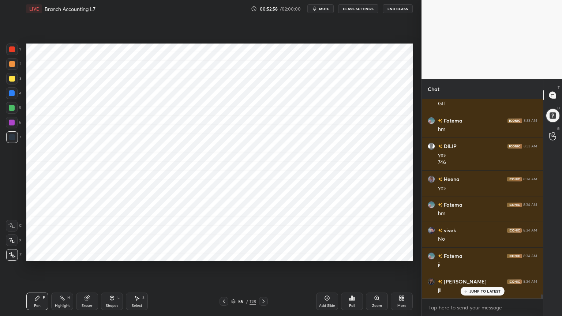
scroll to position [10151, 0]
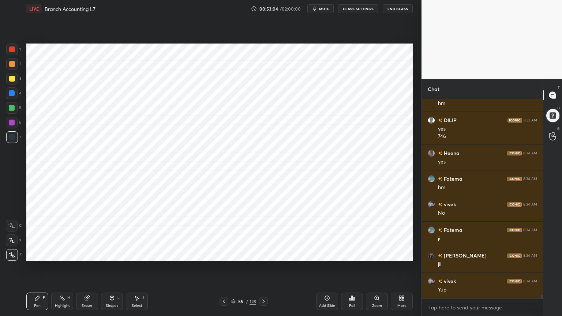
click at [329, 254] on icon at bounding box center [327, 298] width 6 height 6
click at [10, 98] on div at bounding box center [12, 93] width 12 height 12
click at [112, 254] on div "Shapes L" at bounding box center [112, 301] width 22 height 18
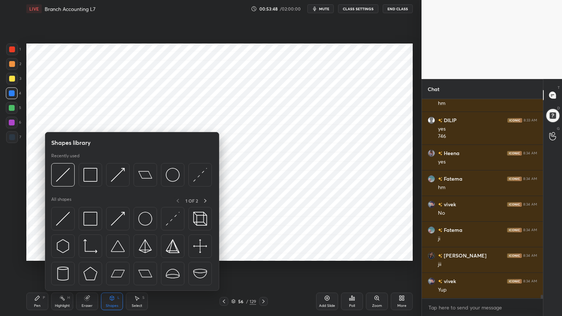
click at [117, 254] on div "L" at bounding box center [118, 298] width 2 height 4
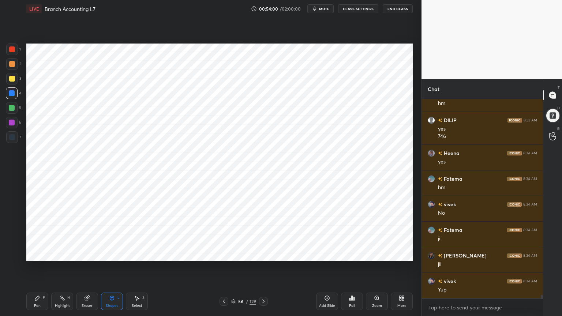
click at [37, 254] on div "Pen P" at bounding box center [37, 301] width 22 height 18
click at [15, 132] on div at bounding box center [12, 137] width 12 height 12
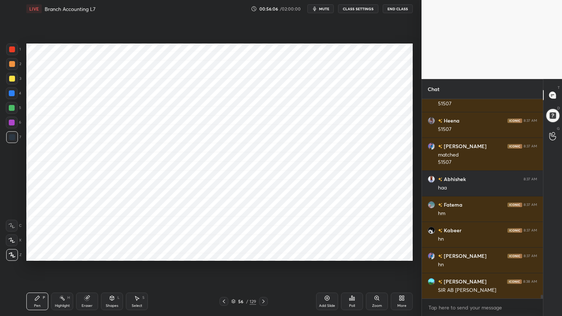
scroll to position [10466, 0]
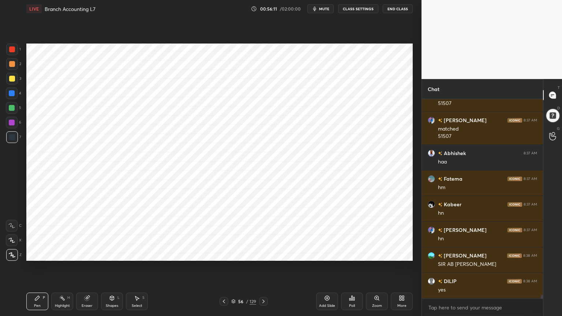
click at [328, 254] on div "Add Slide" at bounding box center [327, 301] width 22 height 18
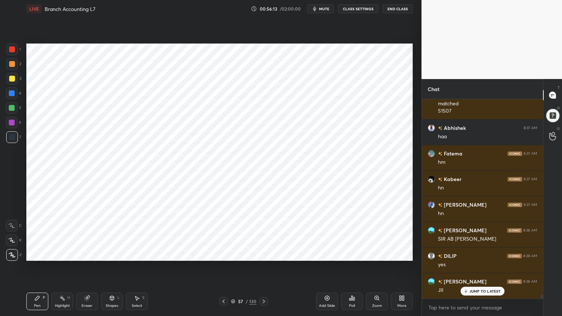
click at [16, 94] on div at bounding box center [12, 93] width 12 height 12
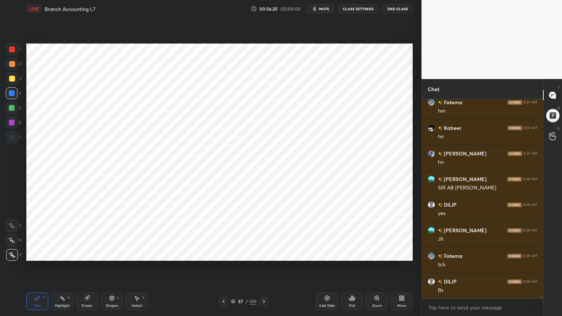
scroll to position [10568, 0]
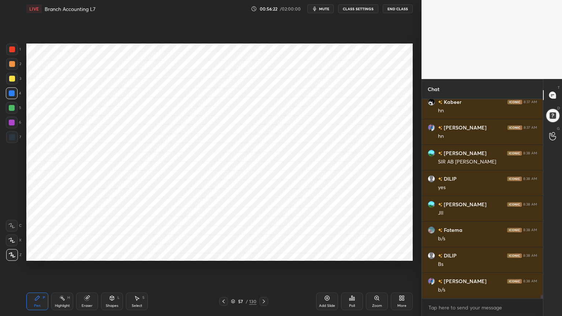
click at [91, 254] on div "Eraser" at bounding box center [87, 301] width 22 height 18
click at [92, 254] on div "Eraser" at bounding box center [87, 301] width 22 height 18
click at [111, 254] on div "Shapes" at bounding box center [112, 306] width 12 height 4
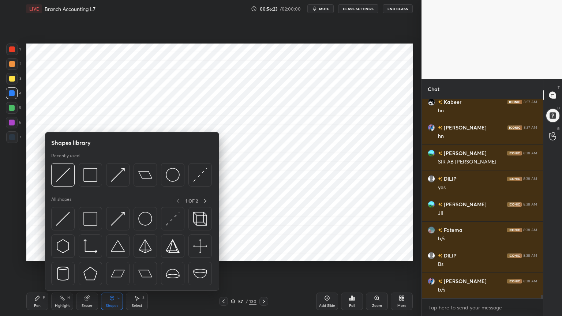
click at [112, 254] on div "Shapes" at bounding box center [112, 306] width 12 height 4
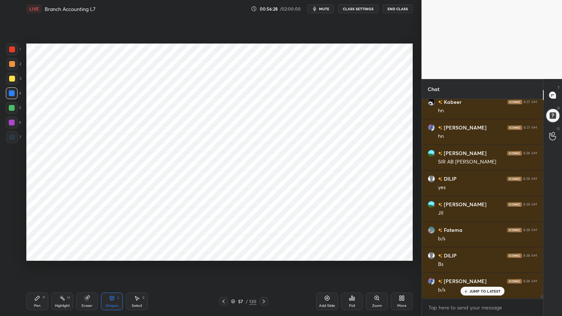
scroll to position [10599, 0]
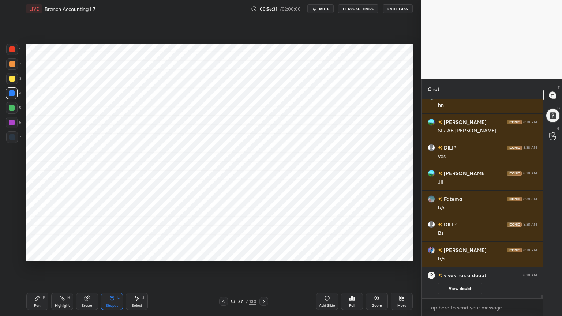
click at [36, 254] on div "Pen P" at bounding box center [37, 301] width 22 height 18
click at [111, 254] on div "Shapes L" at bounding box center [112, 301] width 22 height 18
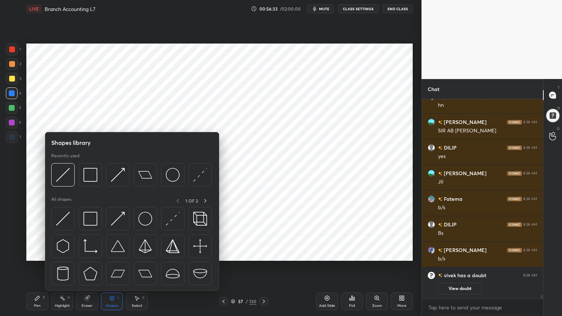
click at [113, 254] on div "Shapes L" at bounding box center [112, 301] width 22 height 18
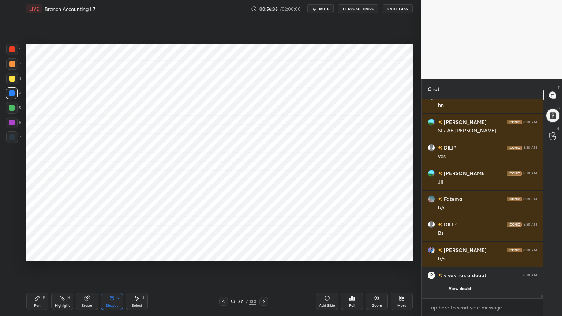
click at [37, 254] on div "Pen P" at bounding box center [37, 301] width 22 height 18
click at [11, 140] on div at bounding box center [12, 137] width 12 height 12
click at [110, 254] on div "Shapes L" at bounding box center [112, 301] width 22 height 18
click at [112, 254] on div "Shapes L" at bounding box center [112, 301] width 22 height 18
click at [40, 254] on div "Pen P" at bounding box center [37, 301] width 22 height 18
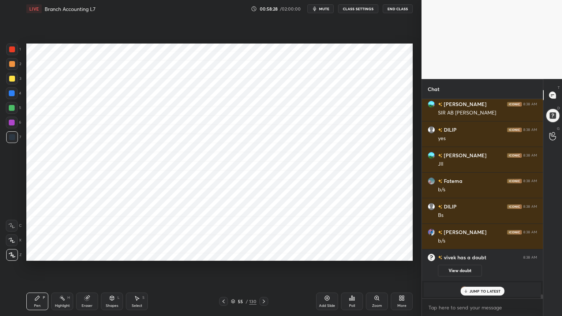
scroll to position [10006, 0]
click at [87, 254] on div "Eraser" at bounding box center [87, 301] width 22 height 18
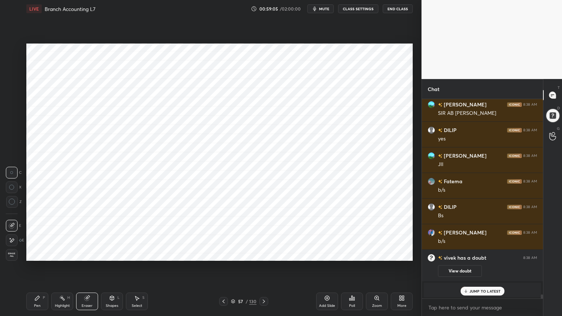
click at [36, 254] on icon at bounding box center [37, 298] width 4 height 4
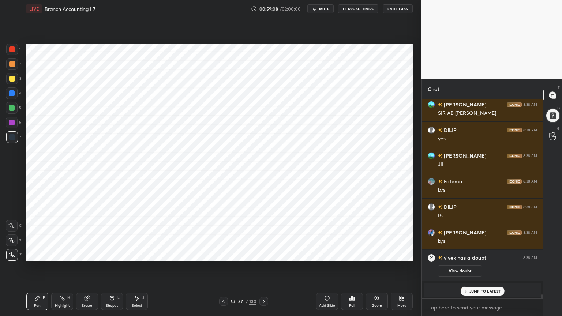
click at [88, 254] on div "Eraser" at bounding box center [87, 301] width 22 height 18
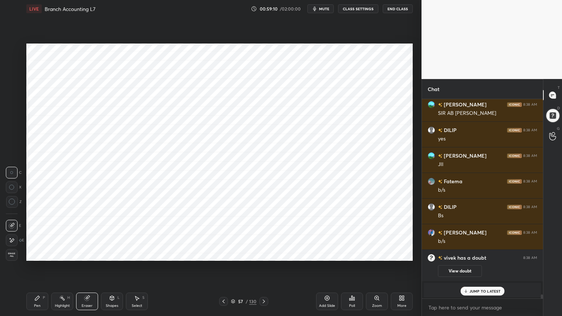
click at [31, 254] on div "Pen P" at bounding box center [37, 301] width 22 height 18
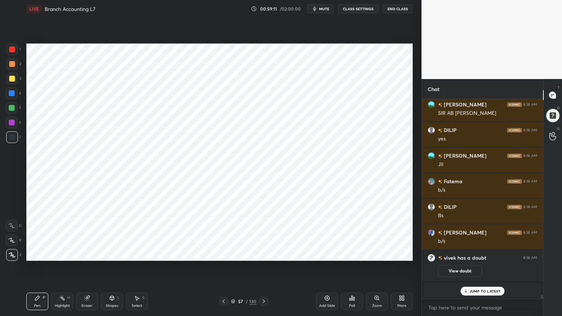
click at [110, 254] on div "Shapes L" at bounding box center [112, 301] width 22 height 18
click at [114, 254] on icon at bounding box center [112, 298] width 4 height 4
click at [42, 254] on div "Pen P" at bounding box center [37, 301] width 22 height 18
click at [89, 254] on div "Eraser" at bounding box center [87, 306] width 11 height 4
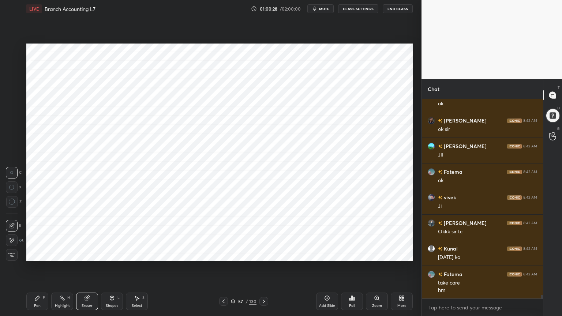
scroll to position [10434, 0]
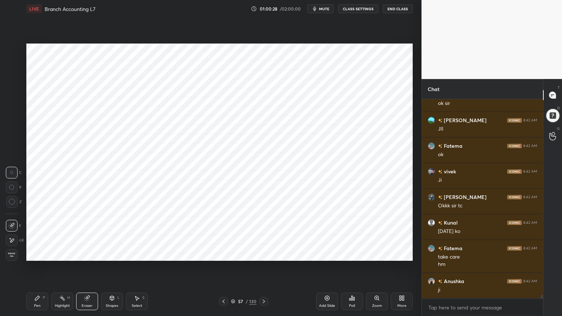
click at [321, 254] on div "Add Slide" at bounding box center [327, 301] width 22 height 18
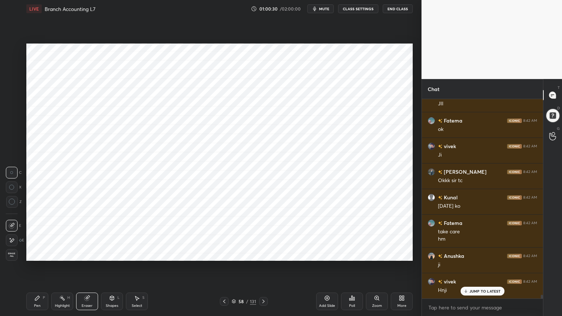
click at [34, 254] on div "Pen P" at bounding box center [37, 301] width 22 height 18
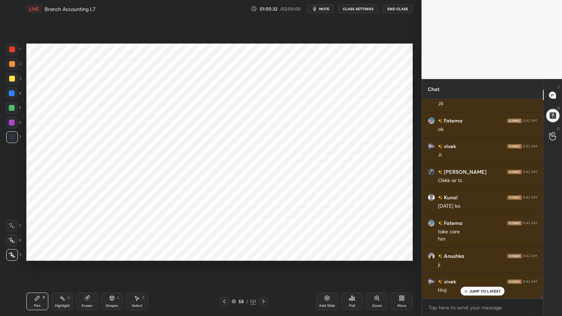
click at [14, 94] on div at bounding box center [12, 93] width 6 height 6
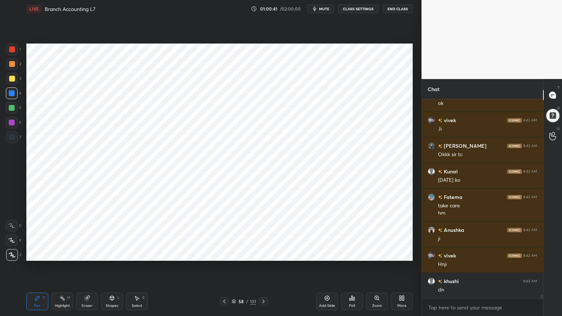
click at [113, 254] on div "Shapes" at bounding box center [112, 306] width 12 height 4
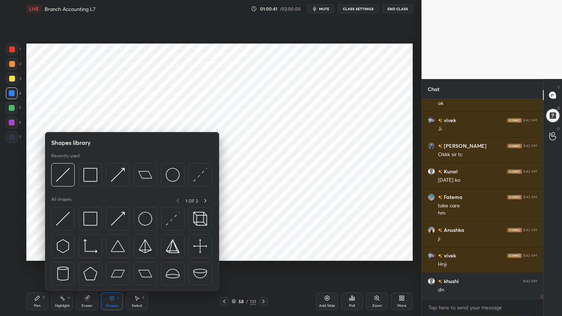
click at [113, 254] on div "Shapes" at bounding box center [112, 306] width 12 height 4
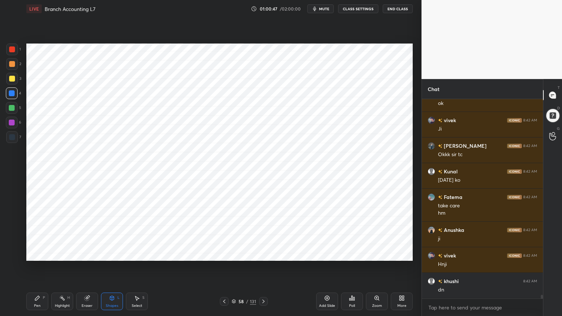
click at [38, 254] on div "Pen" at bounding box center [37, 306] width 7 height 4
click at [12, 139] on div at bounding box center [12, 137] width 6 height 6
click at [88, 254] on div "Eraser" at bounding box center [87, 306] width 11 height 4
click at [39, 254] on div "Pen P" at bounding box center [37, 301] width 22 height 18
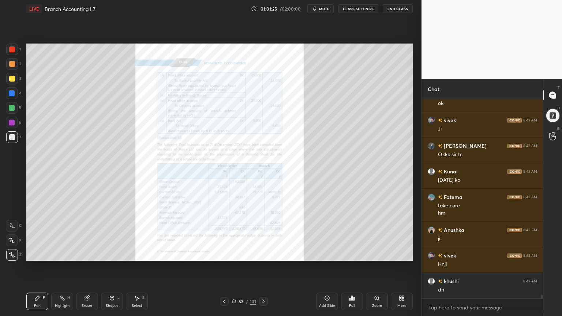
click at [374, 254] on icon at bounding box center [377, 298] width 6 height 6
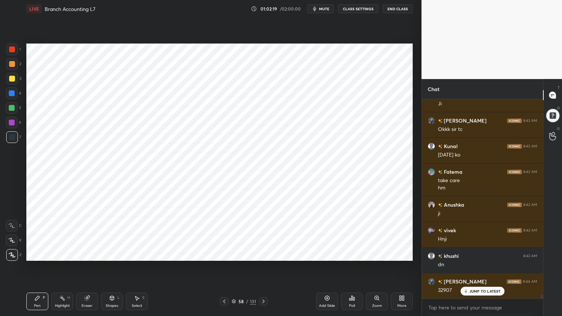
scroll to position [10561, 0]
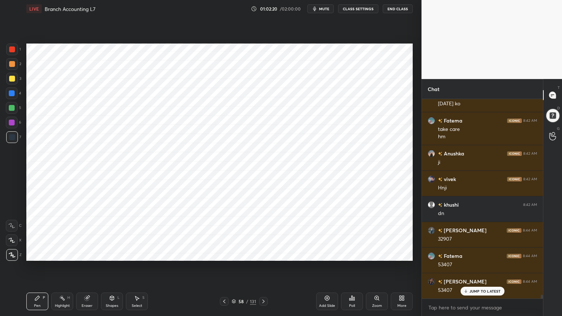
click at [89, 254] on div "Eraser" at bounding box center [87, 301] width 22 height 18
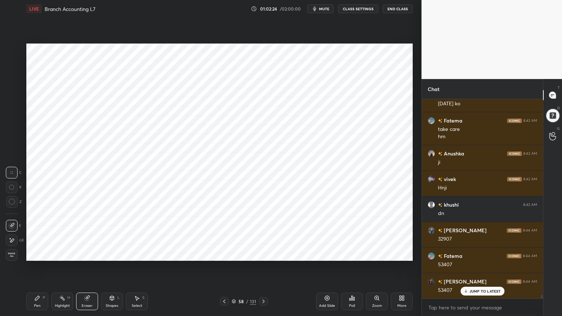
click at [35, 254] on icon at bounding box center [37, 298] width 6 height 6
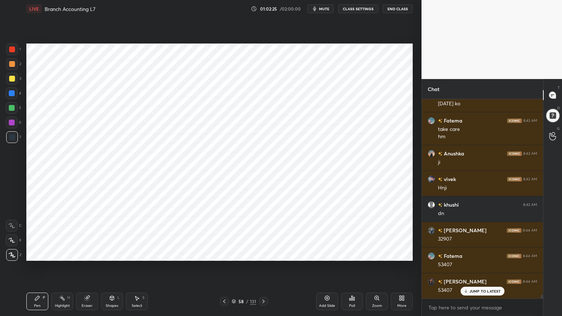
click at [11, 97] on div at bounding box center [12, 93] width 12 height 12
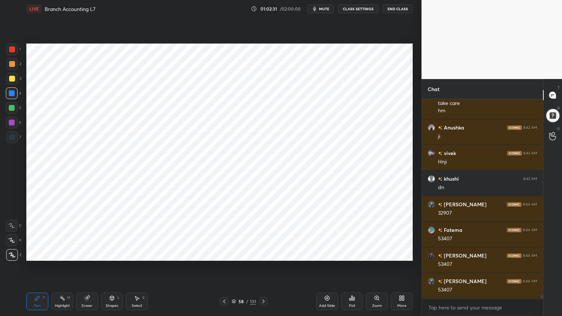
click at [118, 254] on div "Shapes" at bounding box center [112, 306] width 12 height 4
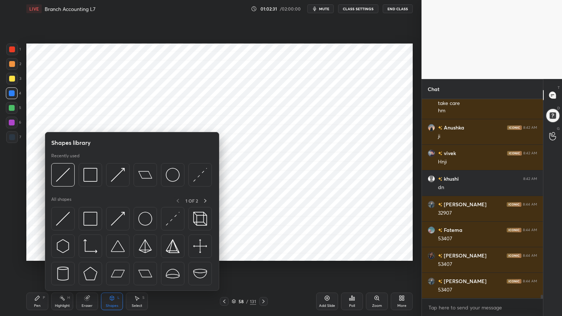
click at [118, 254] on div "Shapes L" at bounding box center [112, 301] width 22 height 18
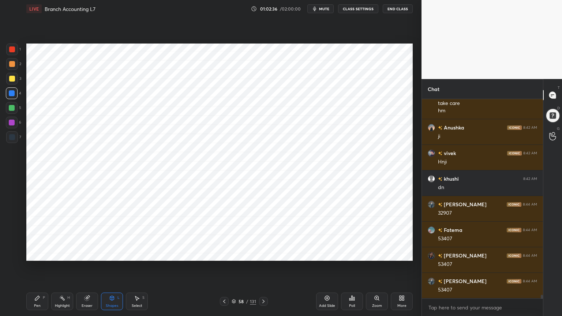
click at [44, 254] on div "Pen P" at bounding box center [37, 301] width 22 height 18
click at [12, 137] on div at bounding box center [12, 137] width 6 height 6
click at [91, 254] on div "Eraser" at bounding box center [87, 306] width 11 height 4
click at [41, 254] on div "Pen P" at bounding box center [37, 301] width 22 height 18
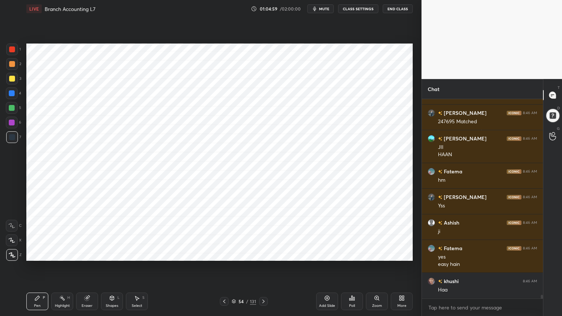
scroll to position [10883, 0]
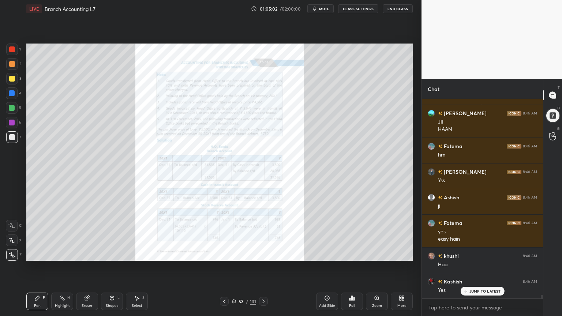
click at [376, 254] on icon at bounding box center [376, 297] width 0 height 1
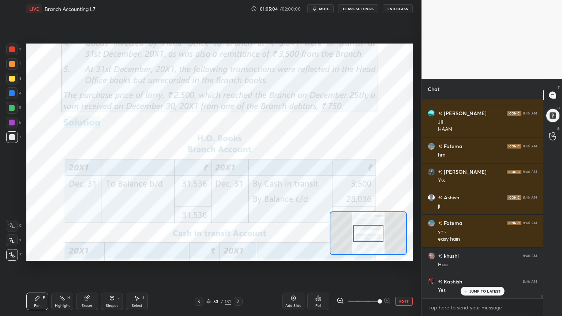
click at [10, 228] on div at bounding box center [12, 226] width 12 height 12
click at [11, 131] on div at bounding box center [12, 137] width 12 height 12
click at [11, 123] on div at bounding box center [12, 123] width 6 height 6
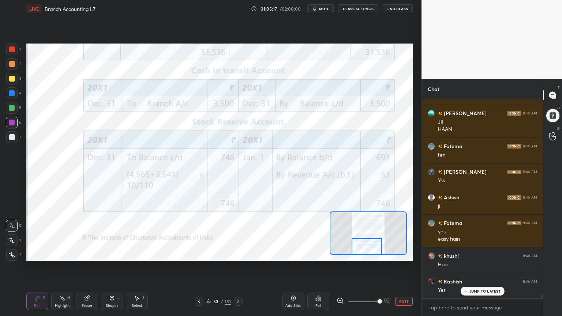
scroll to position [10909, 0]
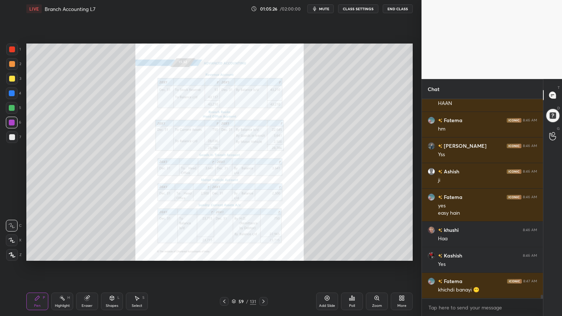
click at [374, 254] on icon at bounding box center [376, 298] width 4 height 4
click at [377, 254] on icon at bounding box center [376, 298] width 4 height 4
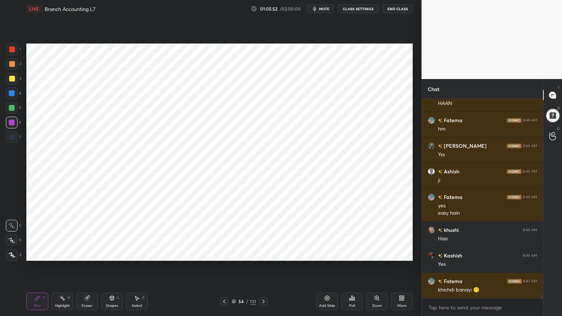
click at [64, 254] on div "Highlight" at bounding box center [62, 306] width 15 height 4
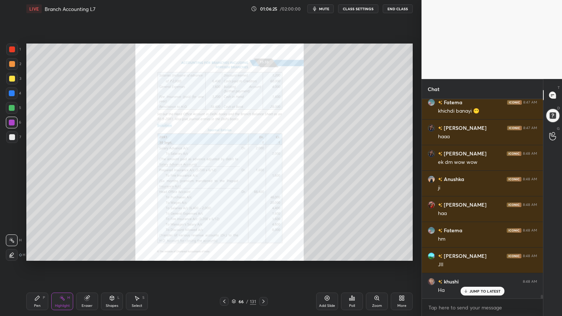
scroll to position [11114, 0]
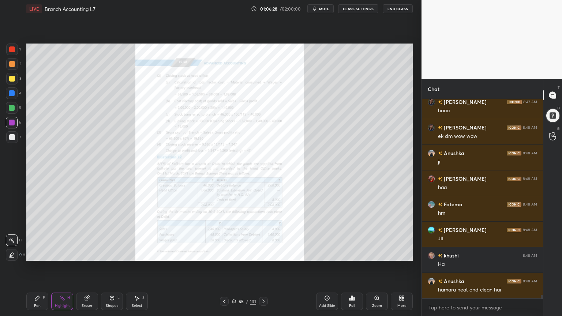
click at [375, 254] on icon at bounding box center [376, 298] width 4 height 4
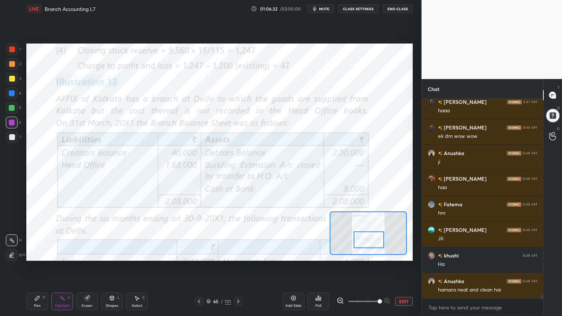
click at [31, 254] on div "Pen P" at bounding box center [37, 301] width 22 height 18
click at [15, 223] on div at bounding box center [12, 226] width 12 height 12
click at [11, 49] on div at bounding box center [12, 49] width 6 height 6
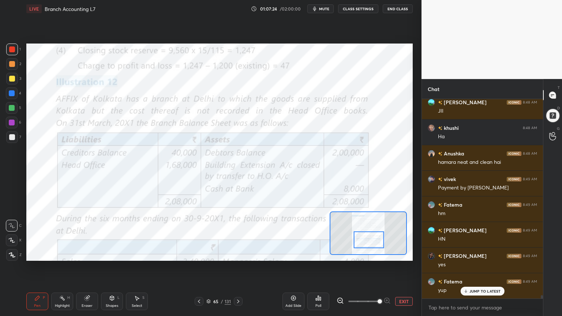
scroll to position [11292, 0]
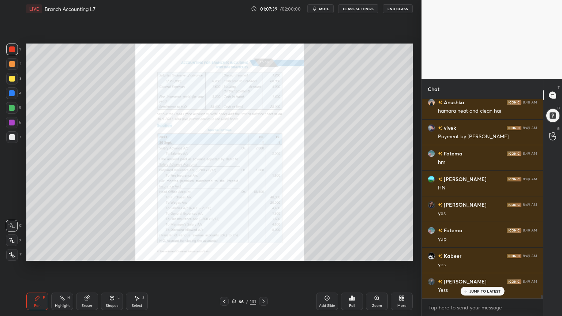
click at [378, 254] on icon at bounding box center [376, 298] width 4 height 4
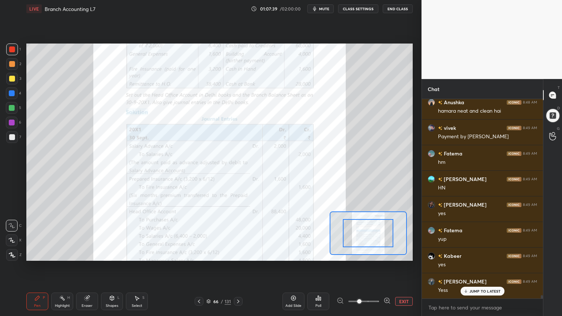
click at [361, 254] on span at bounding box center [359, 301] width 4 height 4
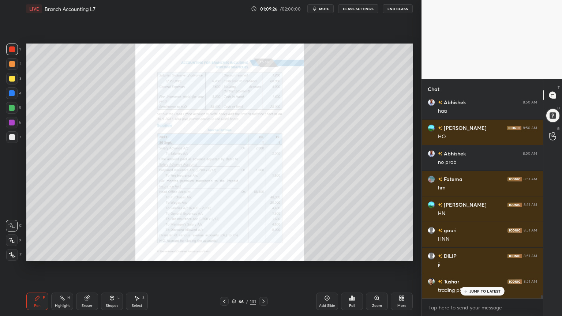
scroll to position [11626, 0]
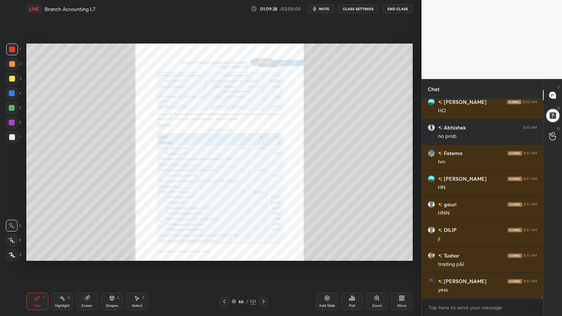
click at [327, 254] on icon at bounding box center [327, 298] width 2 height 2
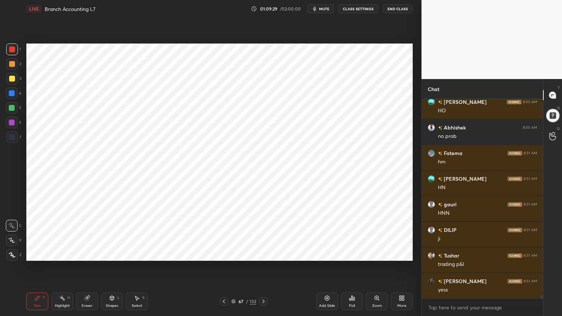
click at [14, 91] on div at bounding box center [12, 93] width 6 height 6
click at [13, 254] on icon at bounding box center [12, 255] width 6 height 4
click at [110, 254] on div "Shapes L" at bounding box center [112, 301] width 22 height 18
click at [113, 254] on div "Shapes L" at bounding box center [112, 301] width 22 height 18
click at [42, 254] on div "Pen P" at bounding box center [37, 301] width 22 height 18
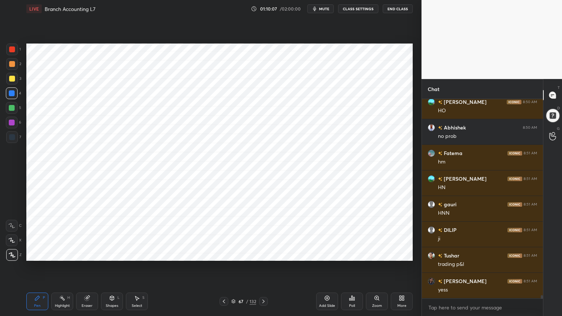
click at [11, 138] on div at bounding box center [12, 137] width 6 height 6
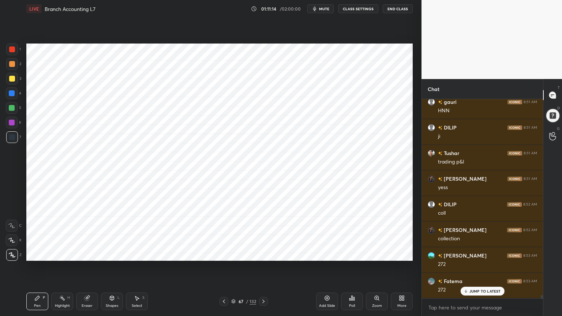
scroll to position [11753, 0]
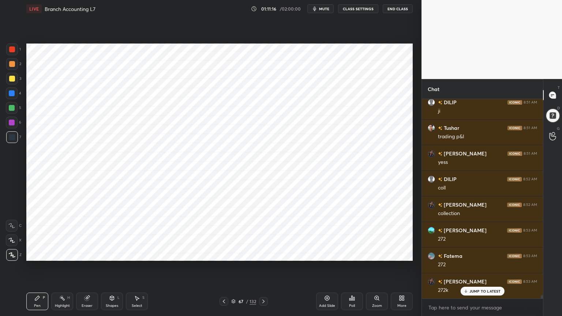
click at [12, 95] on div at bounding box center [12, 93] width 6 height 6
click at [112, 254] on div "Shapes" at bounding box center [112, 306] width 12 height 4
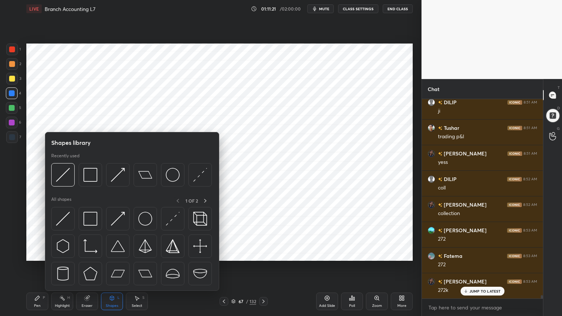
click at [116, 254] on div "Shapes" at bounding box center [112, 306] width 12 height 4
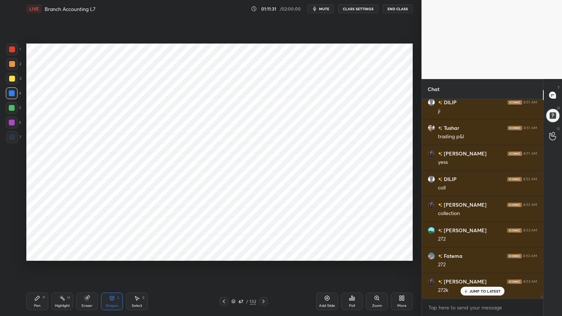
click at [41, 254] on div "Pen P" at bounding box center [37, 301] width 22 height 18
click at [10, 140] on div at bounding box center [12, 137] width 12 height 12
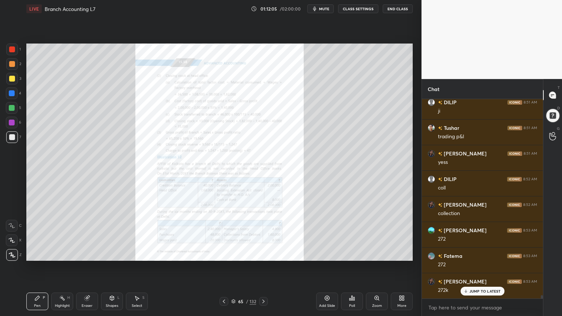
scroll to position [11779, 0]
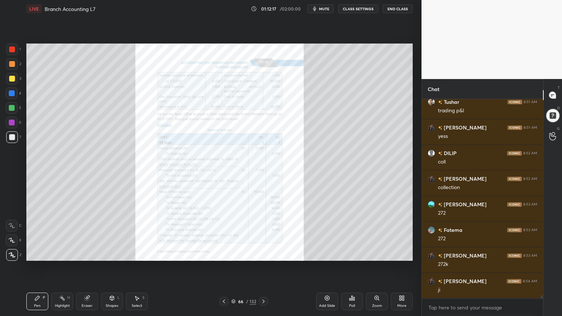
click at [377, 254] on div "Zoom" at bounding box center [377, 301] width 22 height 18
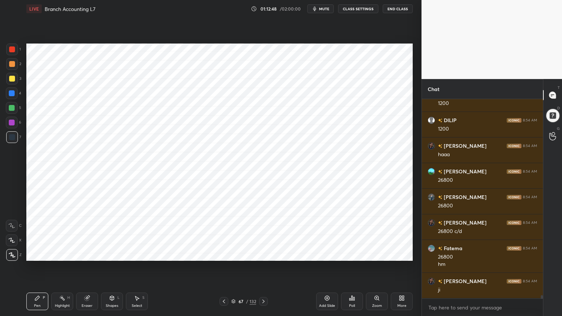
scroll to position [12016, 0]
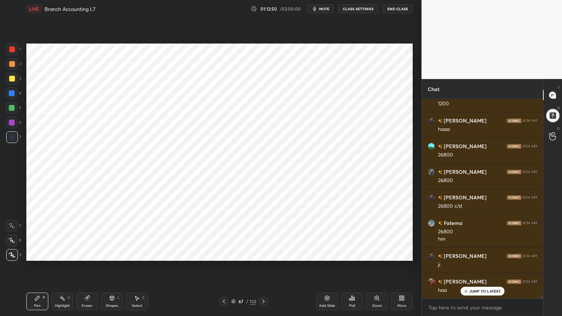
click at [329, 254] on icon at bounding box center [327, 298] width 6 height 6
click at [15, 94] on div at bounding box center [12, 93] width 12 height 12
click at [112, 254] on div "Shapes" at bounding box center [112, 306] width 12 height 4
click at [113, 254] on div "Shapes" at bounding box center [112, 306] width 12 height 4
click at [41, 254] on div "Pen P" at bounding box center [37, 301] width 22 height 18
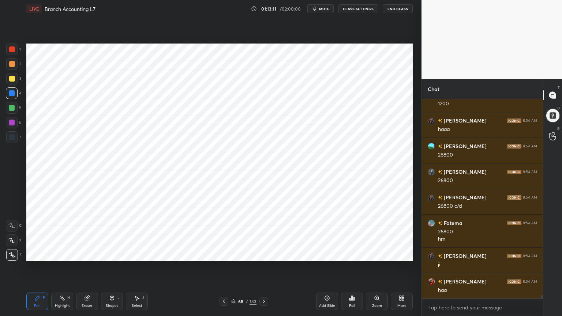
click at [12, 136] on div at bounding box center [12, 137] width 6 height 6
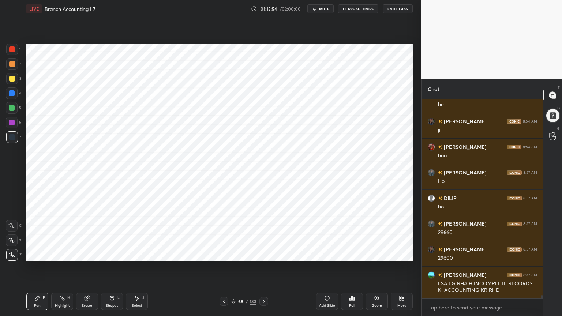
scroll to position [12177, 0]
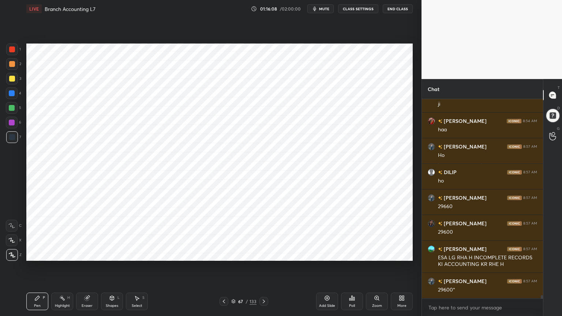
click at [64, 254] on div "Highlight H" at bounding box center [62, 301] width 22 height 18
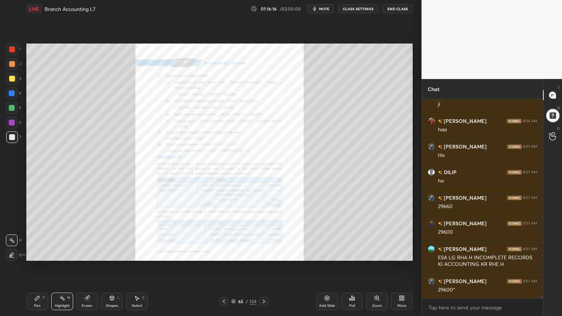
click at [375, 254] on icon at bounding box center [377, 298] width 6 height 6
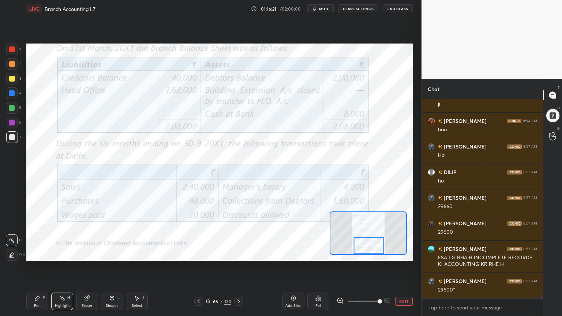
click at [13, 108] on div at bounding box center [12, 108] width 6 height 6
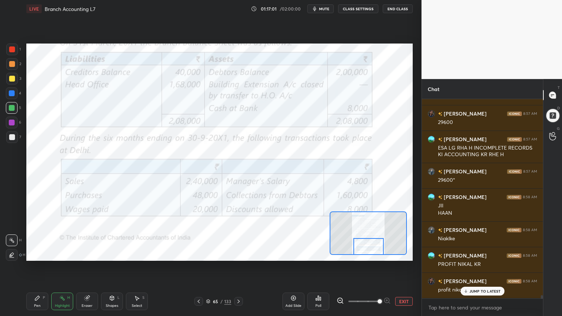
scroll to position [12312, 0]
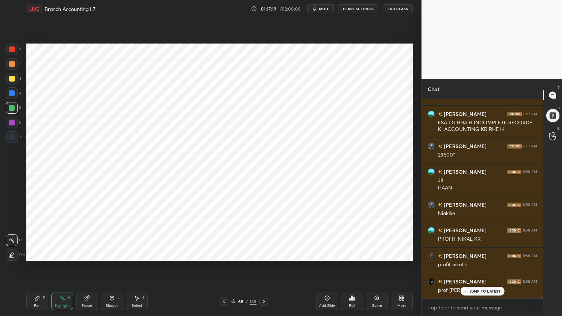
click at [14, 92] on div at bounding box center [12, 93] width 6 height 6
click at [326, 254] on icon at bounding box center [327, 298] width 6 height 6
click at [34, 254] on div "Pen P" at bounding box center [37, 301] width 22 height 18
click at [107, 254] on div "Shapes L" at bounding box center [112, 301] width 22 height 18
click at [113, 254] on div "Shapes L" at bounding box center [112, 301] width 22 height 18
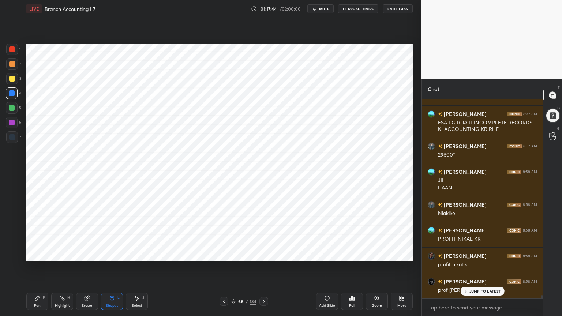
click at [37, 254] on div "Pen P" at bounding box center [37, 301] width 22 height 18
click at [13, 131] on div "6" at bounding box center [13, 124] width 15 height 15
click at [12, 136] on div at bounding box center [12, 137] width 6 height 6
click at [12, 125] on div at bounding box center [12, 123] width 6 height 6
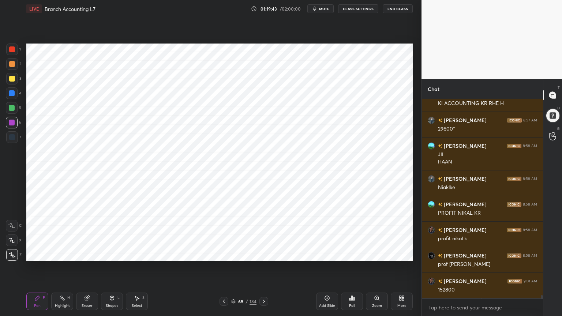
click at [11, 138] on div at bounding box center [12, 137] width 6 height 6
click at [111, 254] on div "Shapes" at bounding box center [112, 306] width 12 height 4
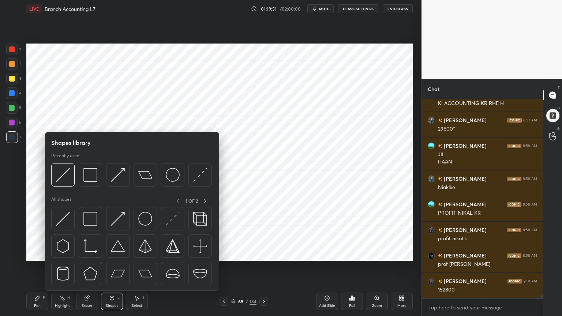
click at [111, 254] on div "Shapes L" at bounding box center [112, 301] width 22 height 18
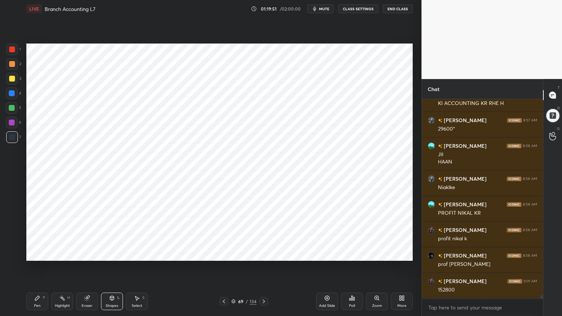
click at [12, 94] on div at bounding box center [12, 93] width 6 height 6
click at [35, 254] on div "Pen P" at bounding box center [37, 301] width 22 height 18
click at [112, 254] on div "Shapes" at bounding box center [112, 306] width 12 height 4
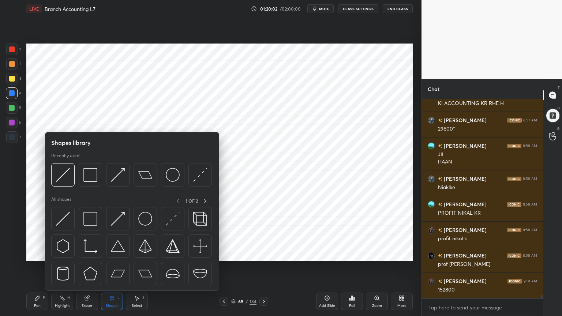
click at [113, 254] on div "Shapes" at bounding box center [112, 306] width 12 height 4
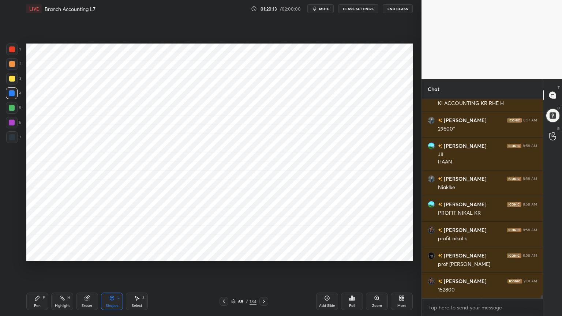
click at [34, 254] on div "Pen" at bounding box center [37, 306] width 7 height 4
click at [18, 137] on div "7" at bounding box center [13, 137] width 15 height 12
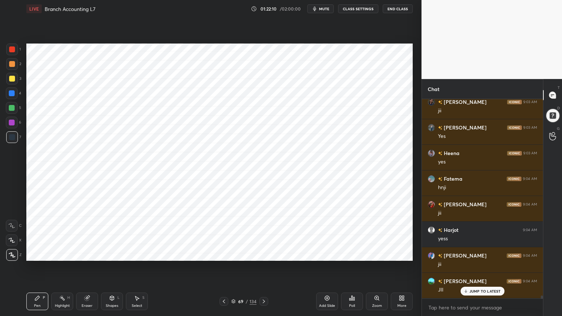
scroll to position [12721, 0]
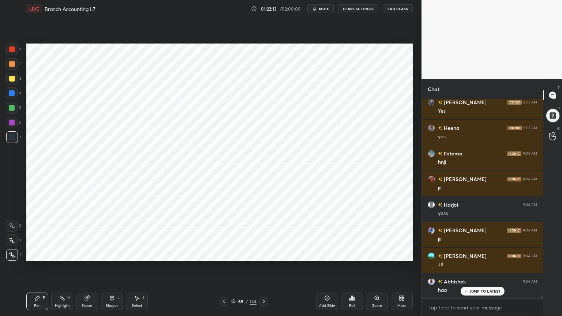
click at [332, 254] on div "Add Slide" at bounding box center [327, 301] width 22 height 18
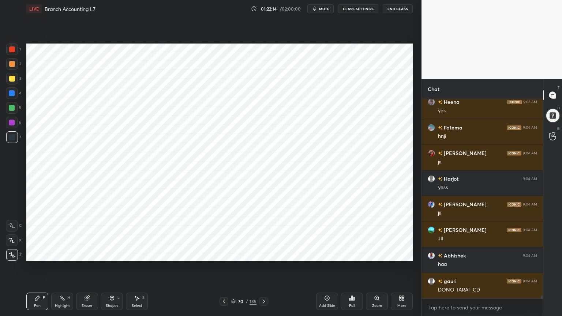
click at [15, 97] on div at bounding box center [12, 93] width 12 height 12
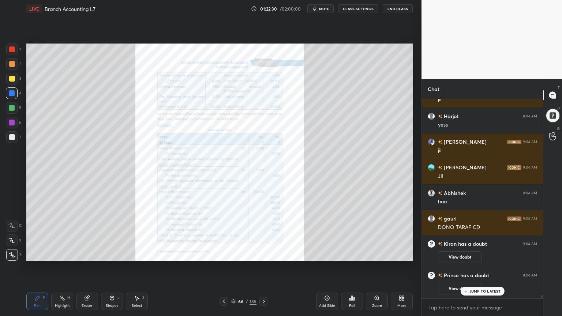
scroll to position [12027, 0]
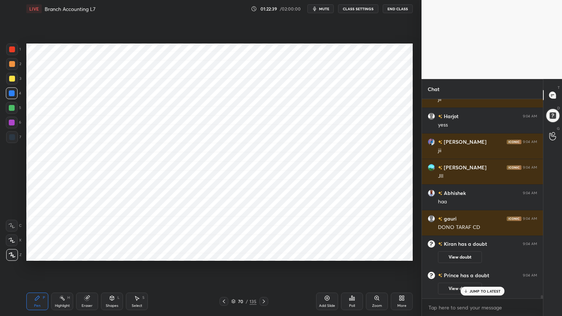
click at [111, 254] on div "Shapes L" at bounding box center [112, 301] width 22 height 18
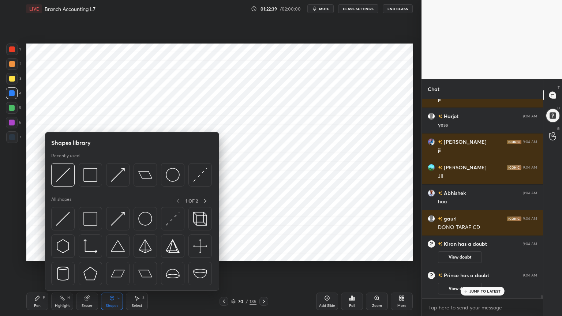
click at [113, 254] on icon at bounding box center [112, 298] width 4 height 4
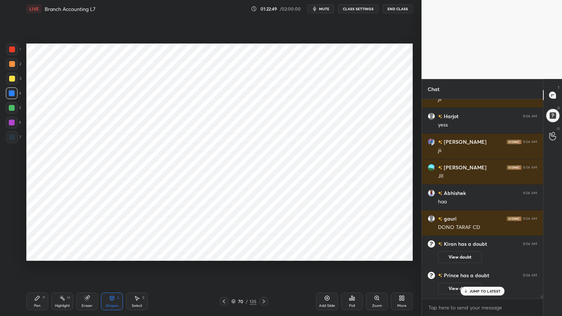
click at [42, 254] on div "Pen P" at bounding box center [37, 301] width 22 height 18
click at [14, 139] on div at bounding box center [12, 137] width 6 height 6
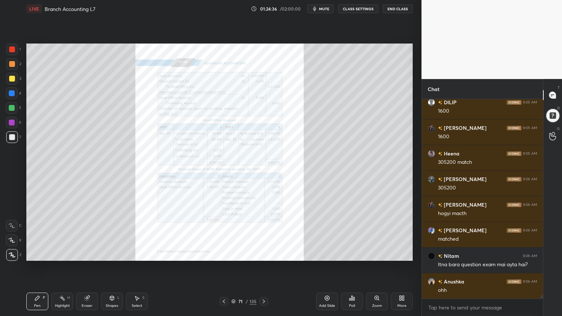
scroll to position [12425, 0]
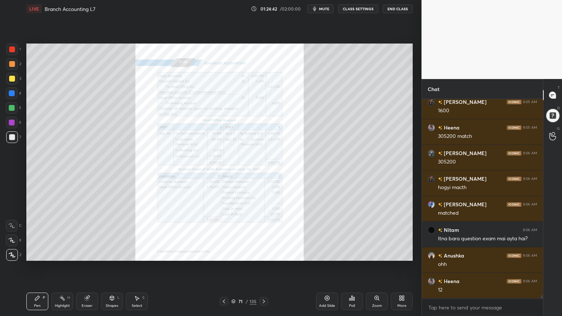
click at [378, 254] on icon at bounding box center [376, 298] width 4 height 4
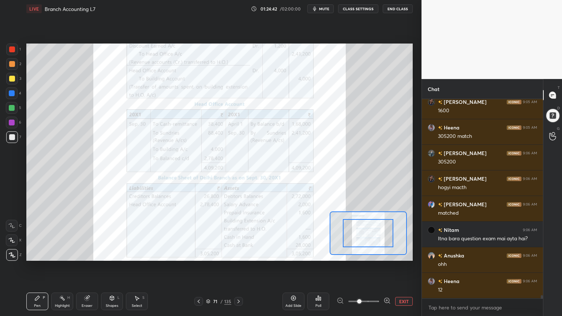
click at [361, 254] on span at bounding box center [359, 301] width 4 height 4
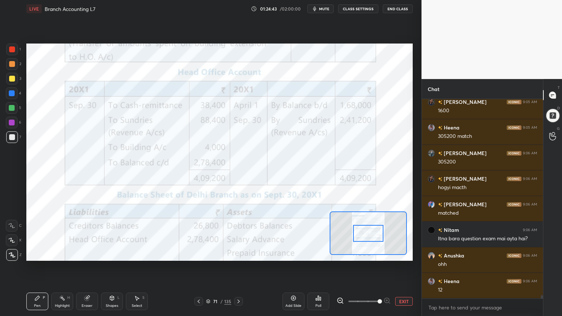
click at [12, 226] on icon at bounding box center [11, 225] width 7 height 5
click at [16, 121] on div at bounding box center [12, 123] width 12 height 12
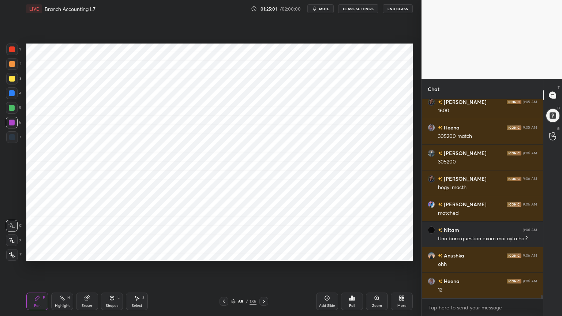
click at [66, 254] on div "Highlight H" at bounding box center [62, 301] width 22 height 18
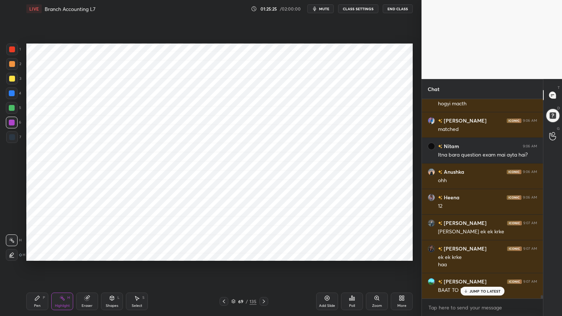
scroll to position [12510, 0]
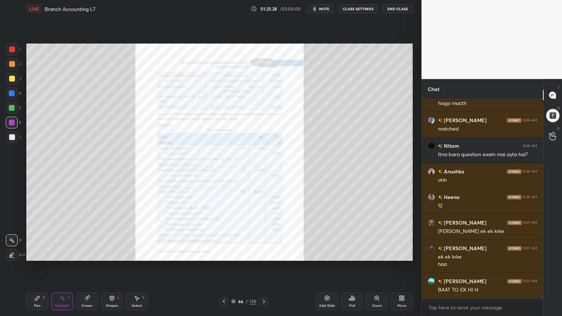
click at [375, 254] on div "Zoom" at bounding box center [377, 301] width 22 height 18
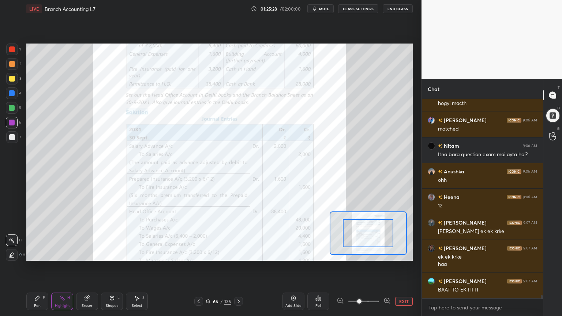
click at [361, 254] on span at bounding box center [359, 301] width 4 height 4
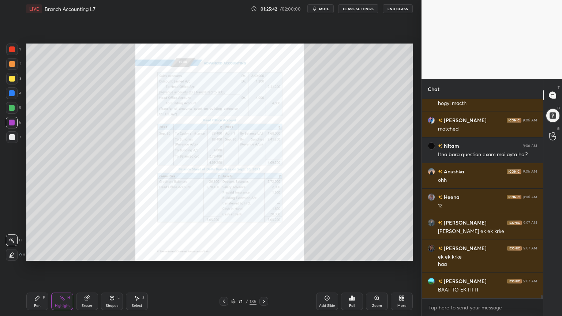
click at [374, 254] on icon at bounding box center [377, 298] width 6 height 6
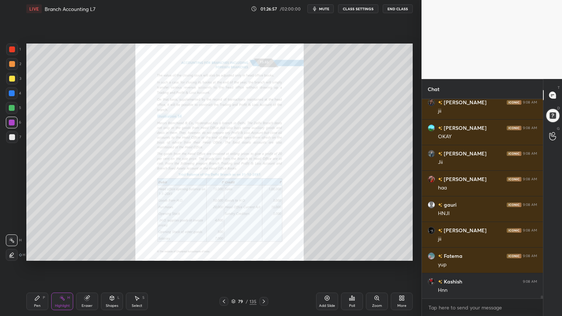
scroll to position [12902, 0]
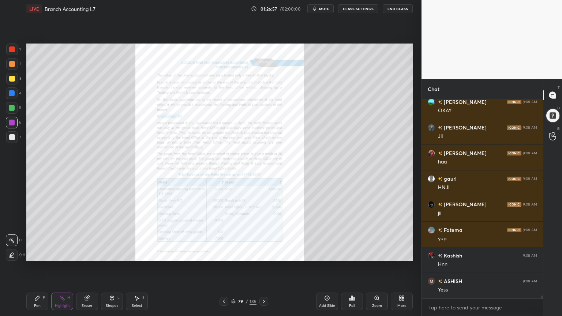
click at [35, 254] on icon at bounding box center [37, 298] width 6 height 6
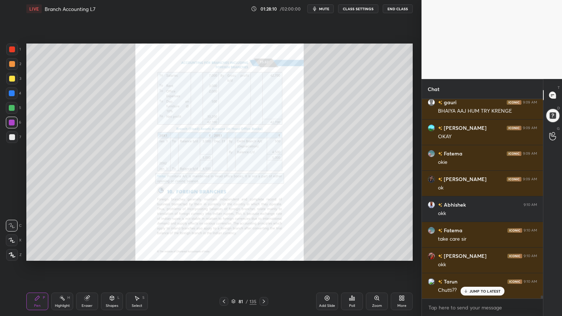
scroll to position [13312, 0]
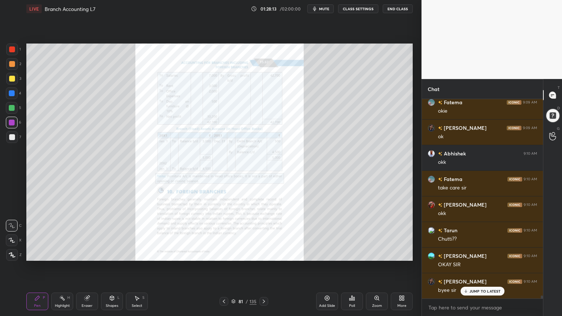
click at [378, 254] on icon at bounding box center [377, 298] width 6 height 6
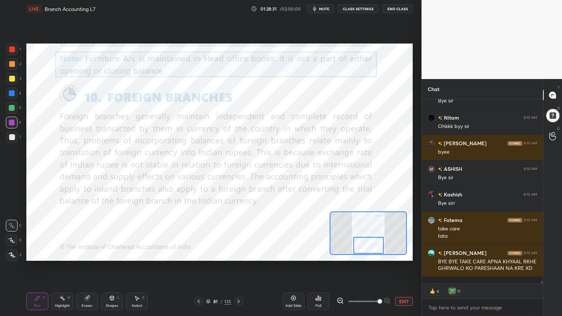
scroll to position [13731, 0]
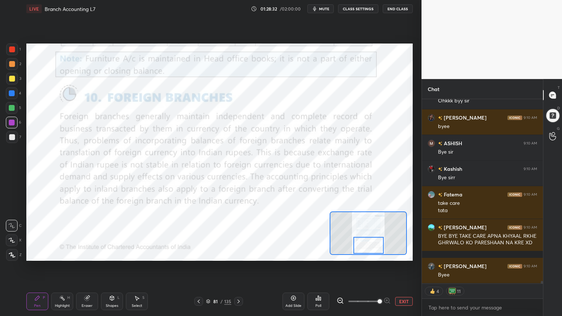
click at [400, 10] on button "End Class" at bounding box center [397, 8] width 30 height 9
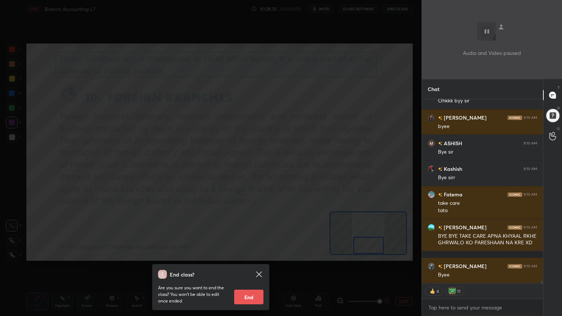
click at [254, 254] on button "End" at bounding box center [248, 297] width 29 height 15
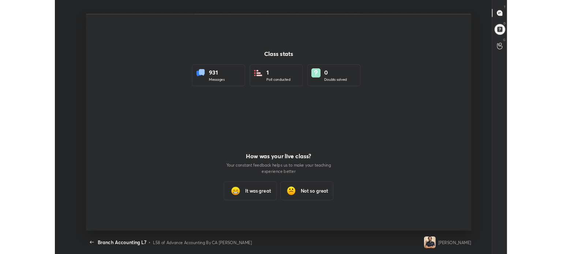
scroll to position [269, 556]
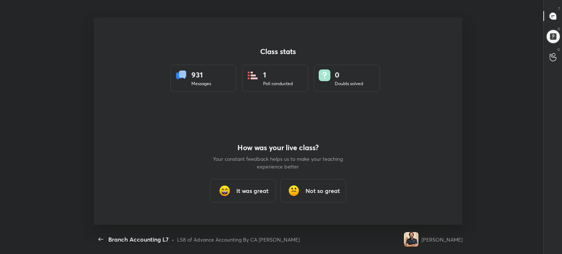
type textarea "x"
